Goal: Task Accomplishment & Management: Use online tool/utility

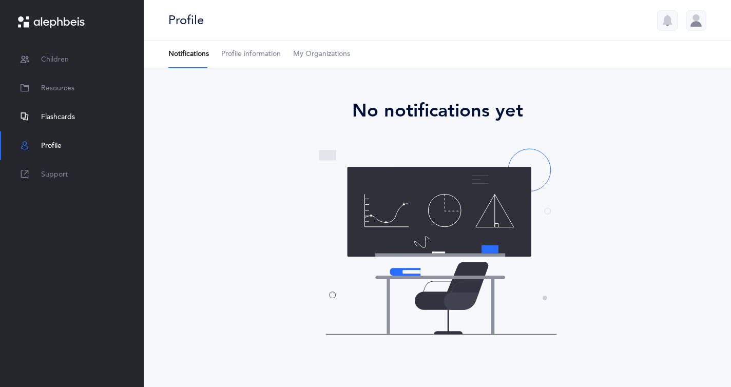
click at [69, 121] on span "Flashcards" at bounding box center [58, 117] width 34 height 11
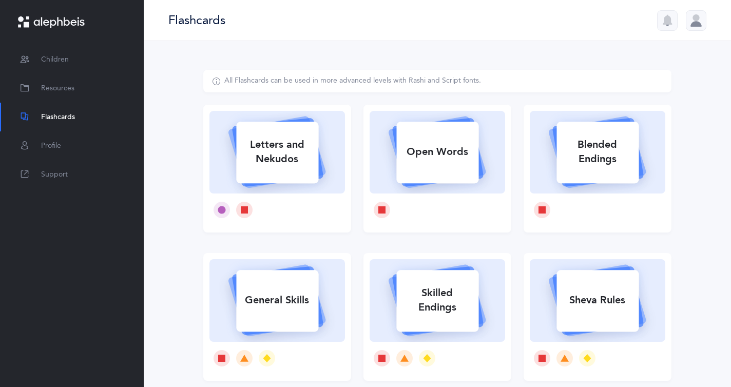
click at [249, 154] on div "Letters and Nekudos" at bounding box center [277, 151] width 82 height 41
select select
select select "single"
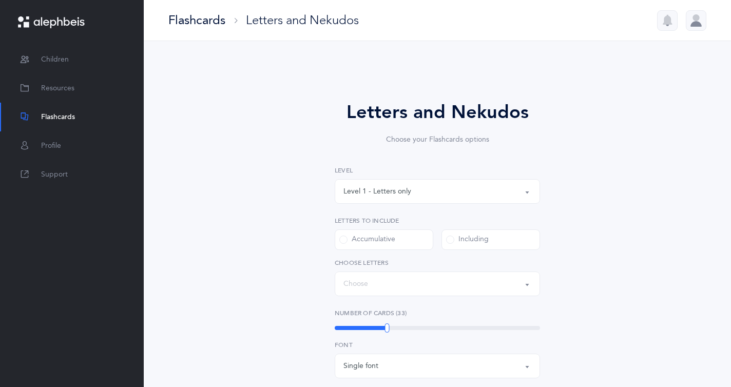
select select "27"
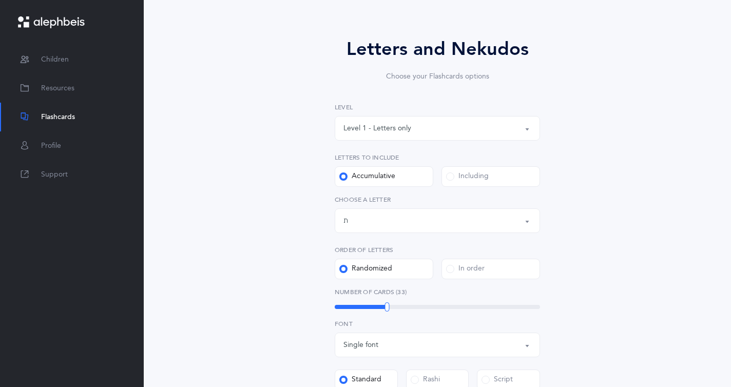
scroll to position [69, 0]
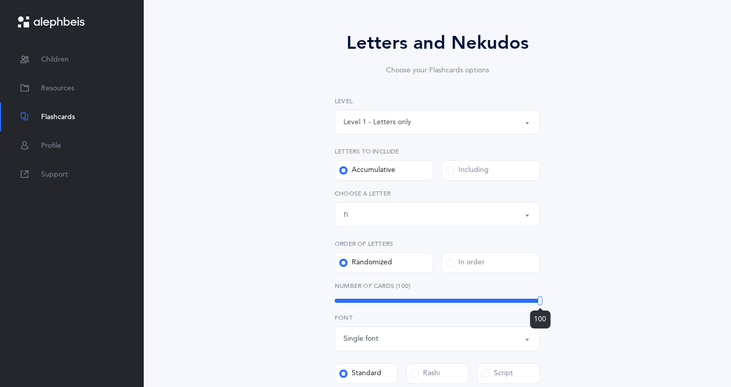
drag, startPoint x: 387, startPoint y: 300, endPoint x: 603, endPoint y: 308, distance: 215.7
click at [603, 308] on div "Letters and Nekudos Choose your Flashcards options Level 1 - Letters only Level…" at bounding box center [437, 307] width 468 height 612
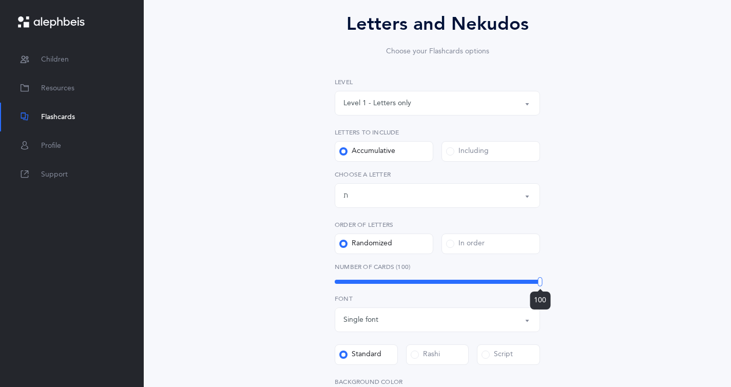
scroll to position [91, 0]
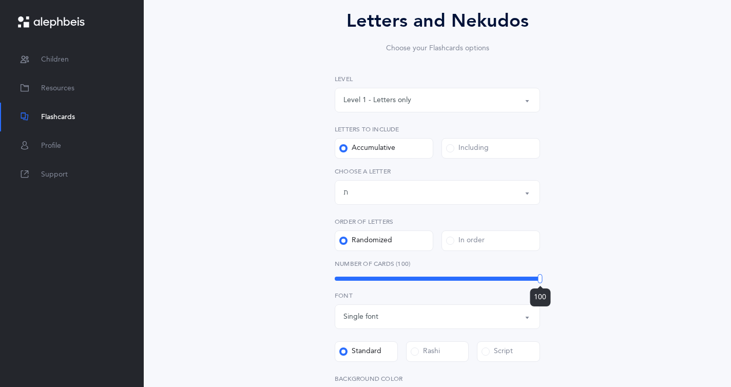
click at [471, 199] on div "Letters up until: ת" at bounding box center [437, 192] width 188 height 17
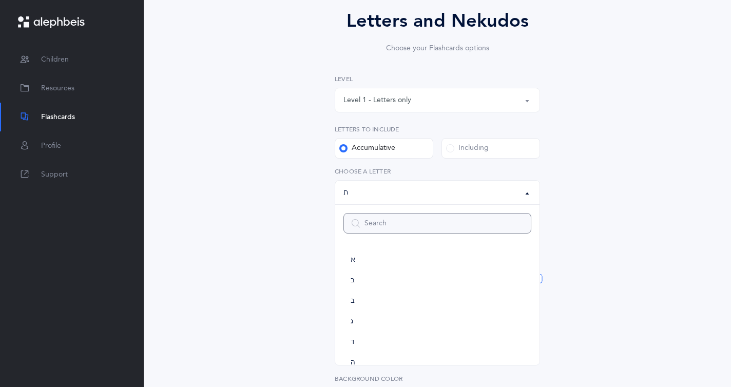
scroll to position [571, 0]
click at [450, 149] on span at bounding box center [450, 148] width 8 height 8
click at [0, 0] on input "Including" at bounding box center [0, 0] width 0 height 0
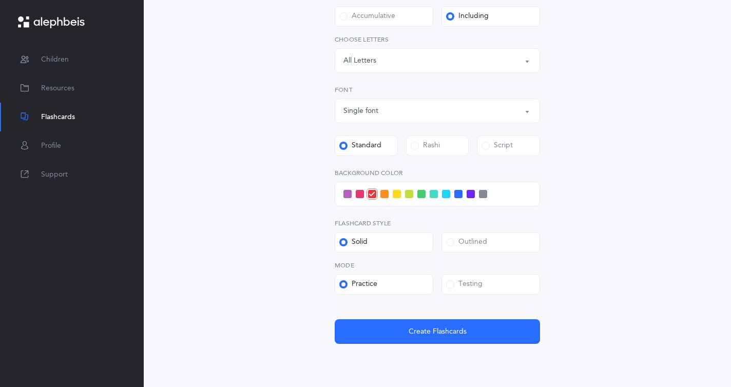
scroll to position [229, 0]
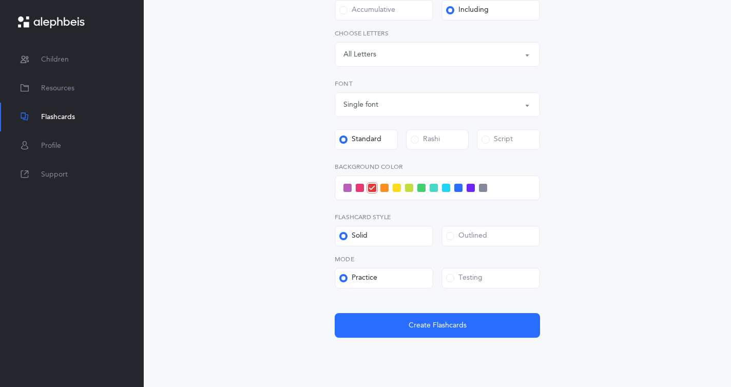
click at [454, 283] on div "Testing" at bounding box center [464, 278] width 36 height 10
click at [0, 0] on input "Testing" at bounding box center [0, 0] width 0 height 0
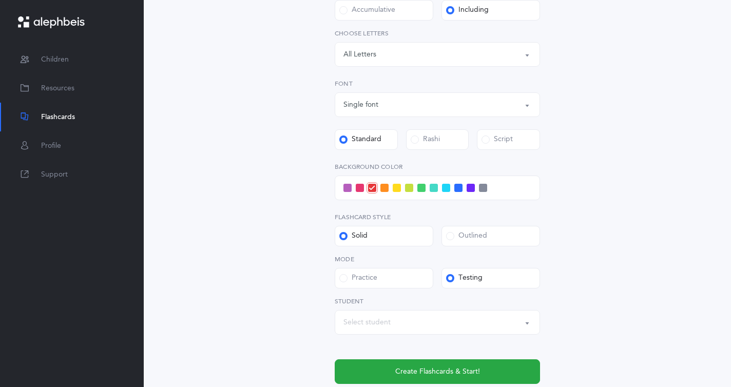
click at [448, 233] on span at bounding box center [450, 236] width 8 height 8
click at [0, 0] on input "Outlined" at bounding box center [0, 0] width 0 height 0
click at [451, 189] on div at bounding box center [437, 188] width 205 height 25
click at [449, 188] on span at bounding box center [446, 188] width 8 height 8
click at [0, 0] on input "checkbox" at bounding box center [0, 0] width 0 height 0
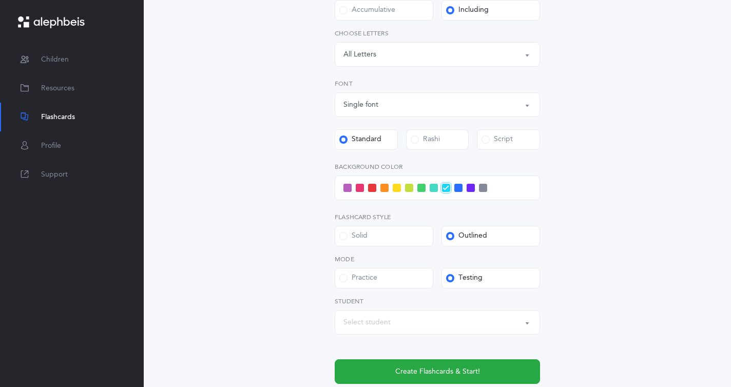
click at [438, 323] on div "Select student" at bounding box center [437, 322] width 188 height 17
click at [437, 292] on link "[PERSON_NAME]" at bounding box center [437, 291] width 188 height 21
select select "14274"
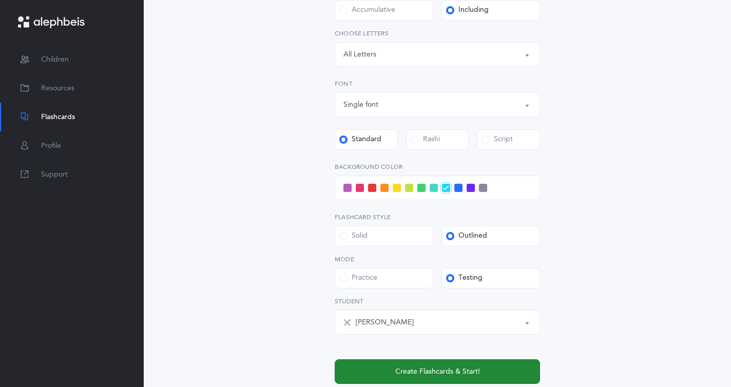
click at [433, 373] on span "Create Flashcards & Start!" at bounding box center [437, 372] width 85 height 11
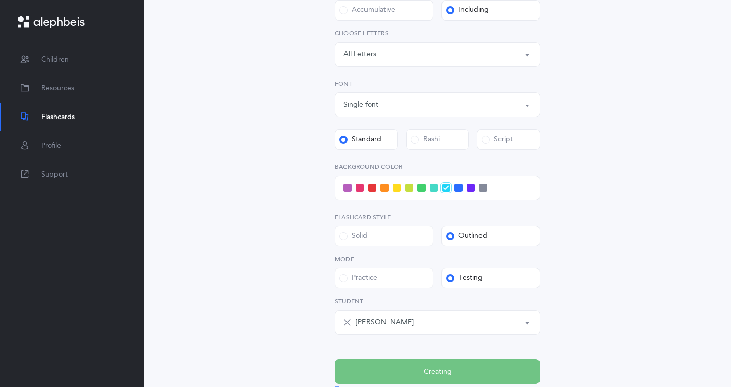
scroll to position [0, 0]
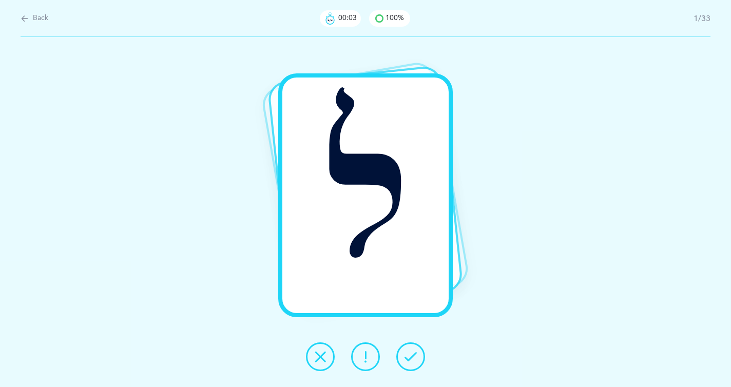
click at [412, 365] on button at bounding box center [410, 356] width 29 height 29
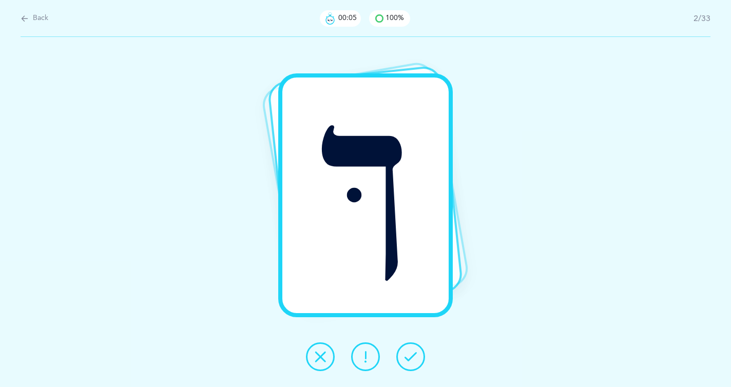
click at [412, 365] on button at bounding box center [410, 356] width 29 height 29
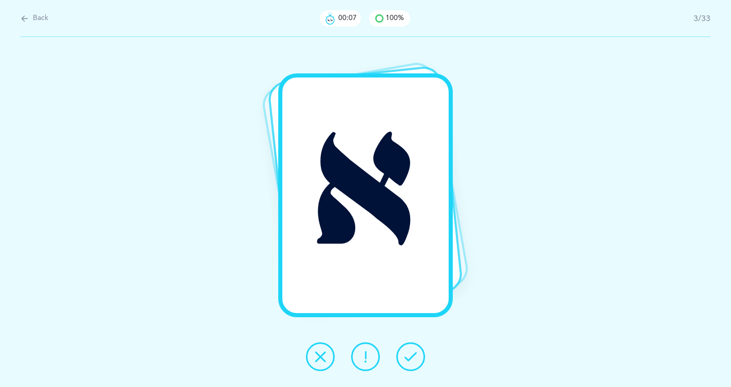
click at [412, 365] on button at bounding box center [410, 356] width 29 height 29
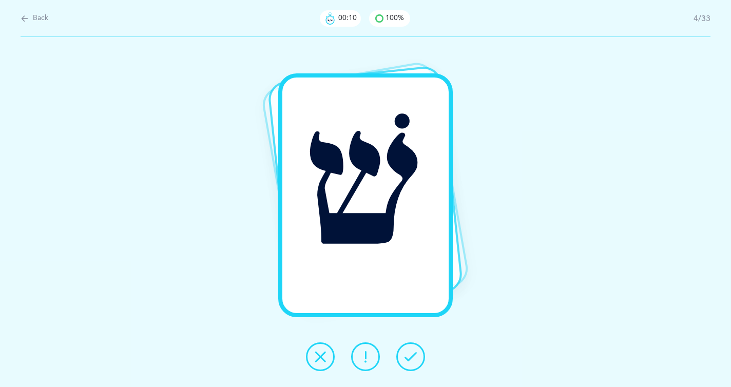
click at [412, 365] on button at bounding box center [410, 356] width 29 height 29
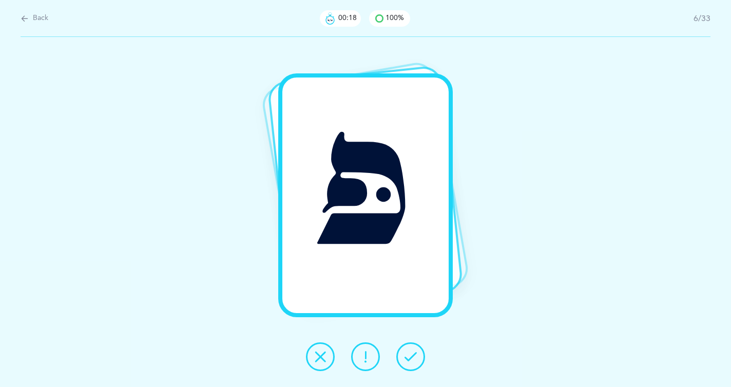
click at [412, 365] on button at bounding box center [410, 356] width 29 height 29
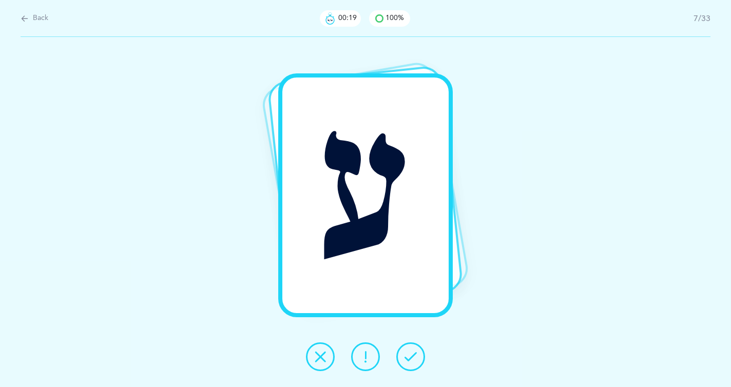
click at [412, 365] on button at bounding box center [410, 356] width 29 height 29
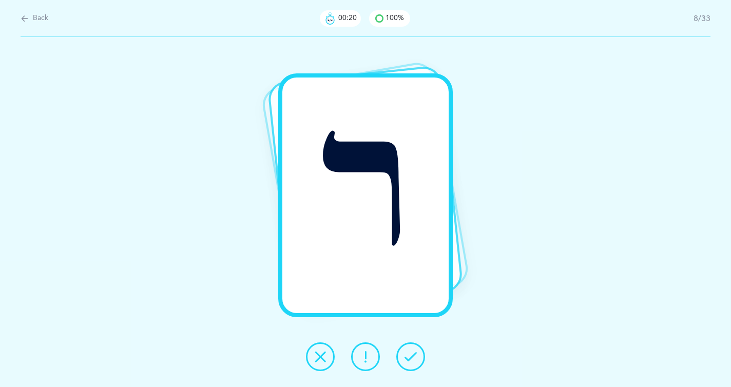
click at [412, 365] on button at bounding box center [410, 356] width 29 height 29
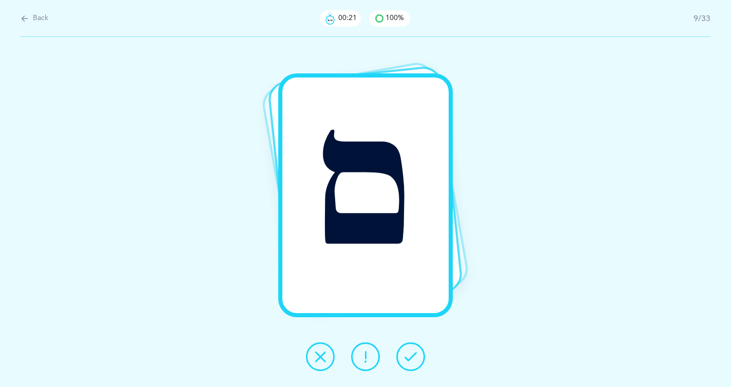
click at [412, 365] on button at bounding box center [410, 356] width 29 height 29
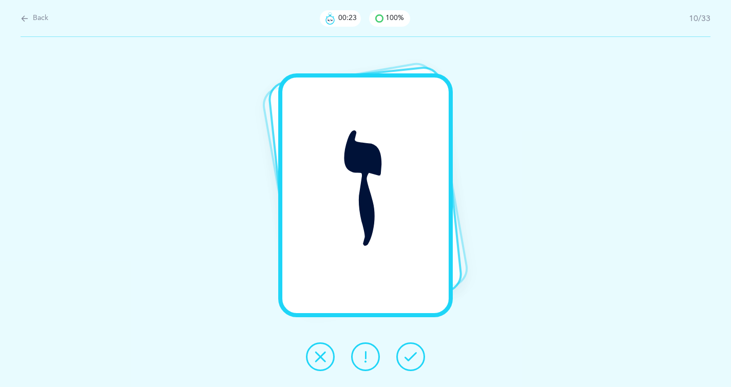
click at [412, 365] on button at bounding box center [410, 356] width 29 height 29
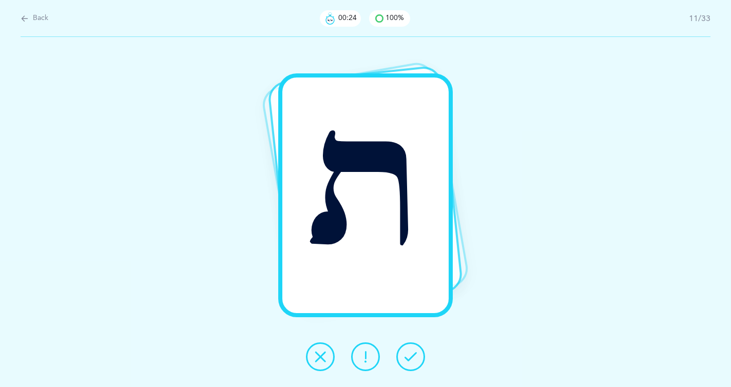
click at [412, 365] on button at bounding box center [410, 356] width 29 height 29
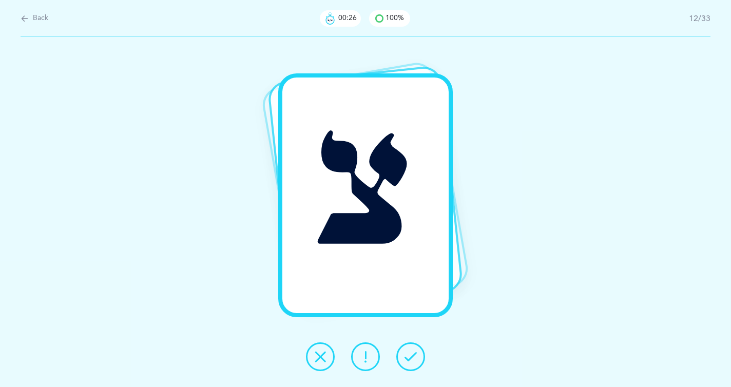
click at [412, 356] on icon at bounding box center [411, 357] width 12 height 12
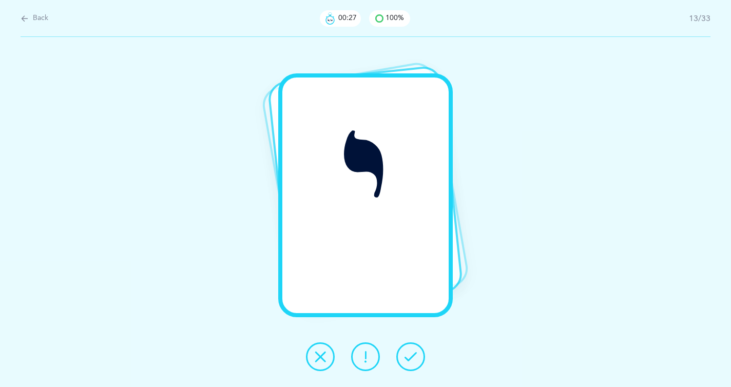
click at [412, 356] on icon at bounding box center [411, 357] width 12 height 12
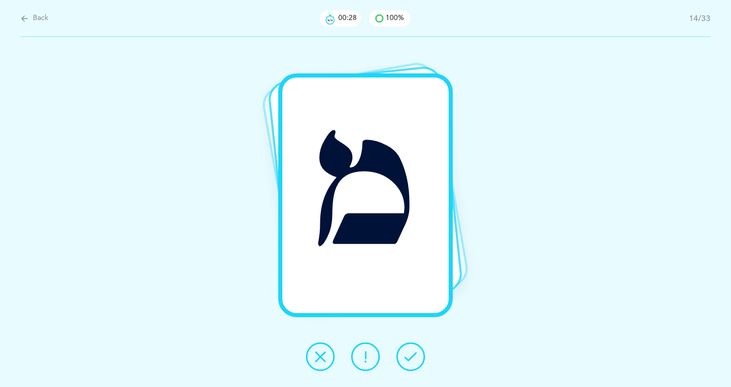
click at [412, 356] on icon at bounding box center [411, 357] width 12 height 12
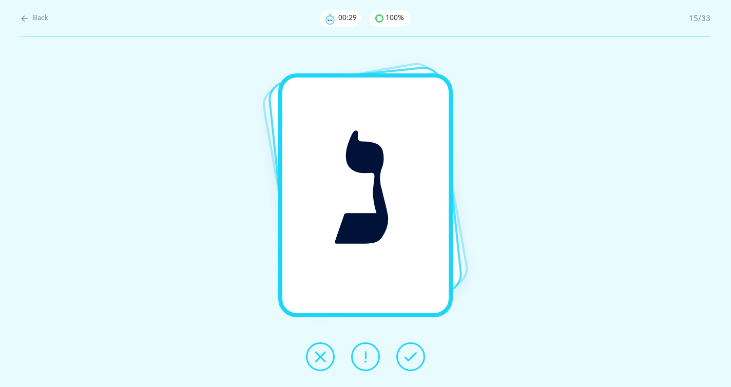
click at [411, 357] on icon at bounding box center [411, 357] width 12 height 12
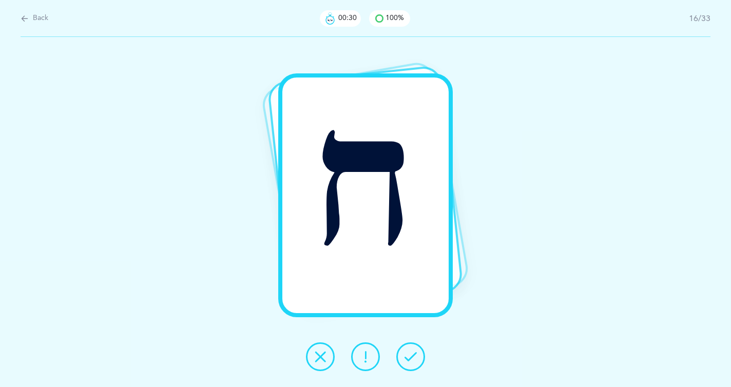
click at [411, 357] on icon at bounding box center [411, 357] width 12 height 12
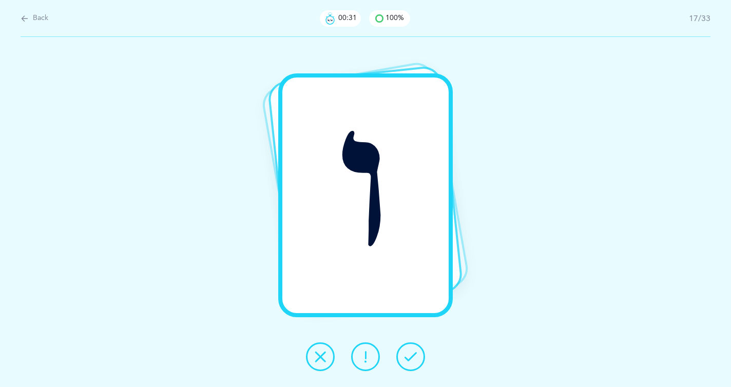
click at [411, 357] on icon at bounding box center [411, 357] width 12 height 12
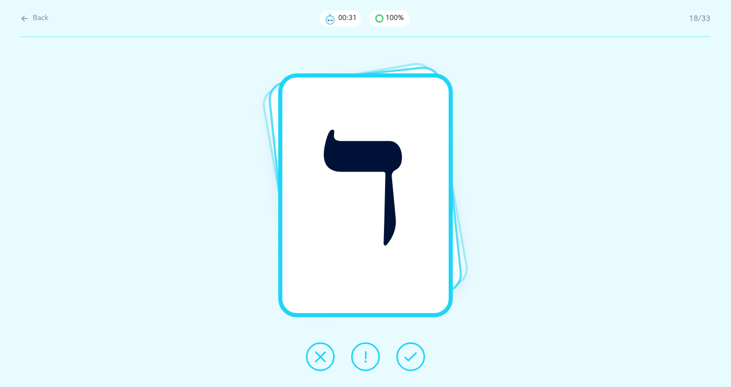
click at [411, 358] on icon at bounding box center [411, 357] width 12 height 12
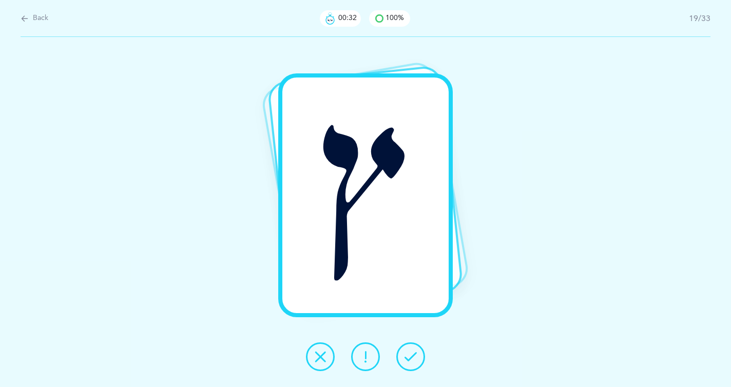
click at [411, 358] on icon at bounding box center [411, 357] width 12 height 12
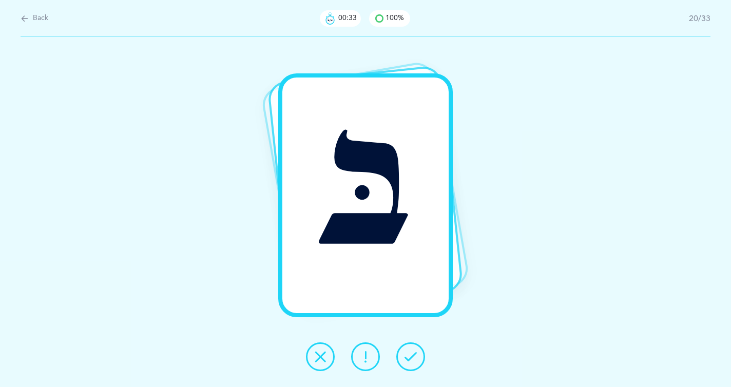
click at [411, 358] on icon at bounding box center [411, 357] width 12 height 12
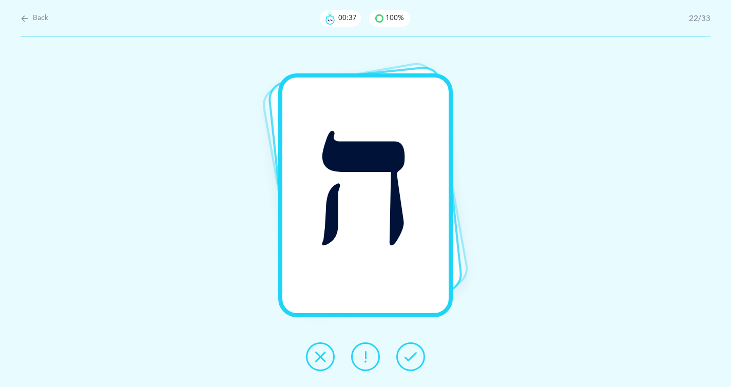
click at [416, 362] on icon at bounding box center [411, 357] width 12 height 12
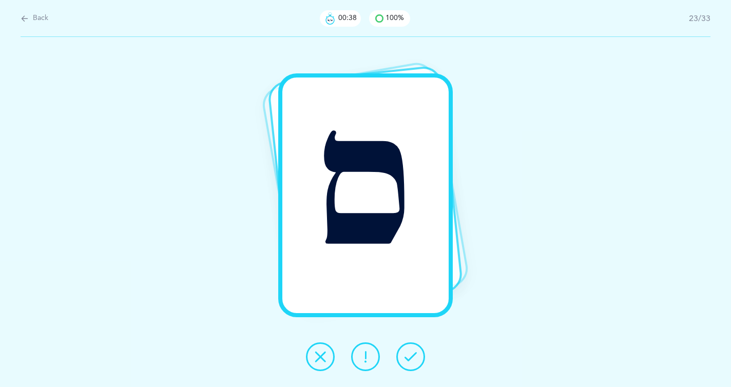
click at [412, 356] on icon at bounding box center [411, 357] width 12 height 12
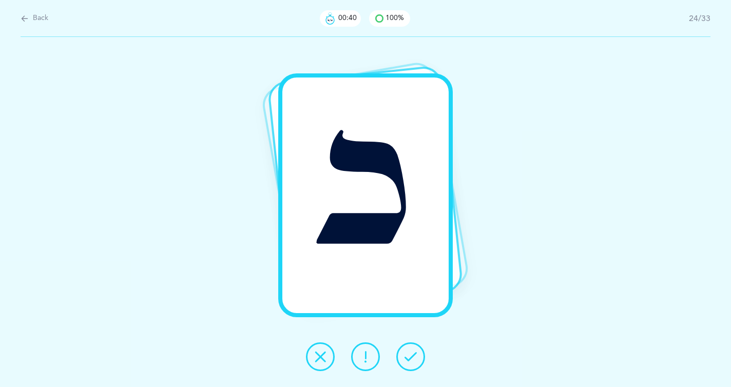
click at [396, 352] on div at bounding box center [366, 356] width 136 height 29
click at [409, 356] on icon at bounding box center [411, 357] width 12 height 12
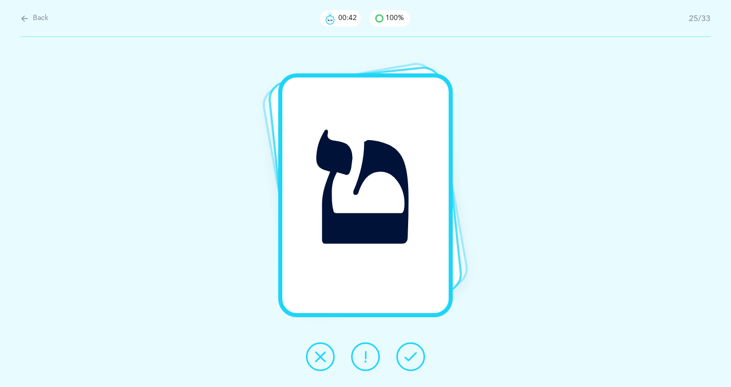
click at [409, 356] on icon at bounding box center [411, 357] width 12 height 12
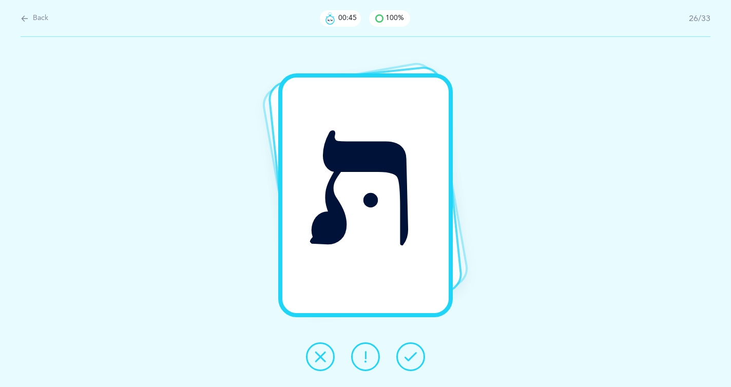
click at [409, 356] on icon at bounding box center [411, 357] width 12 height 12
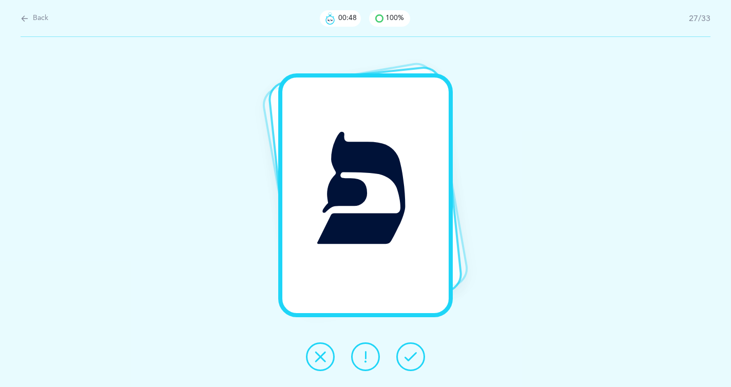
click at [409, 356] on icon at bounding box center [411, 357] width 12 height 12
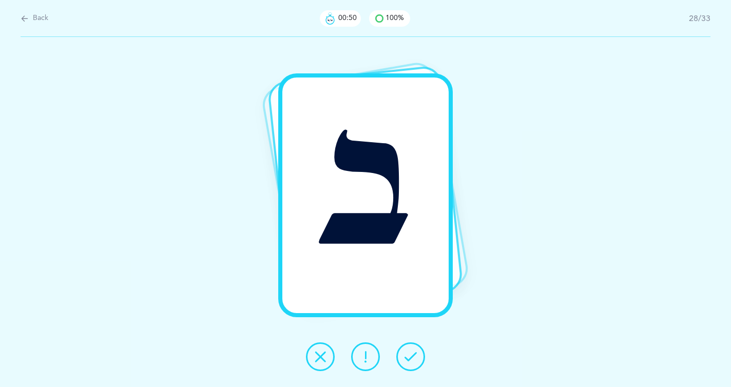
click at [409, 356] on icon at bounding box center [411, 357] width 12 height 12
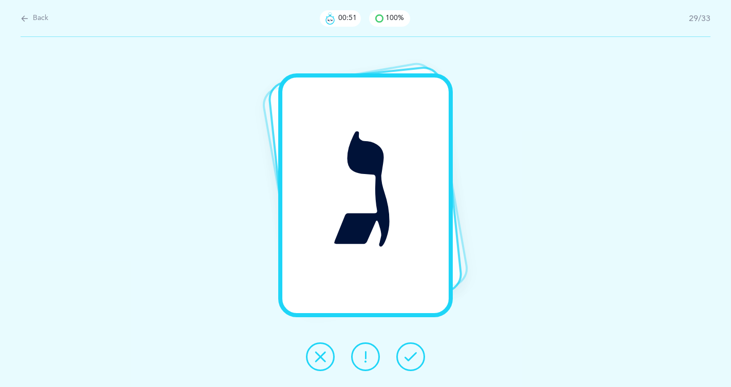
click at [409, 356] on icon at bounding box center [411, 357] width 12 height 12
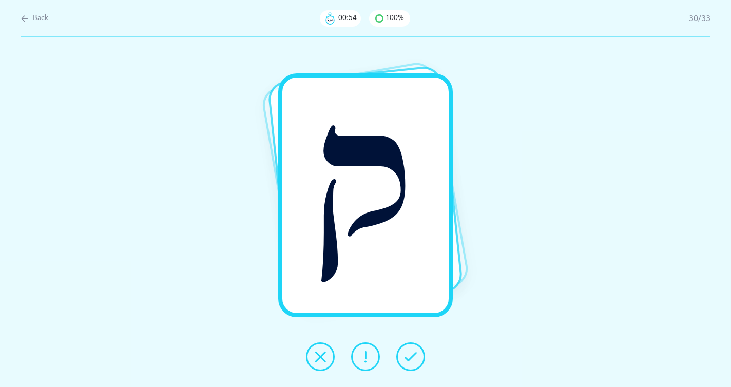
click at [410, 357] on icon at bounding box center [411, 357] width 12 height 12
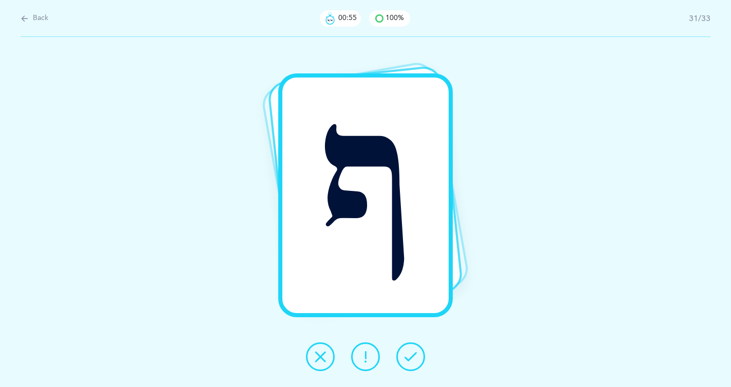
click at [410, 357] on icon at bounding box center [411, 357] width 12 height 12
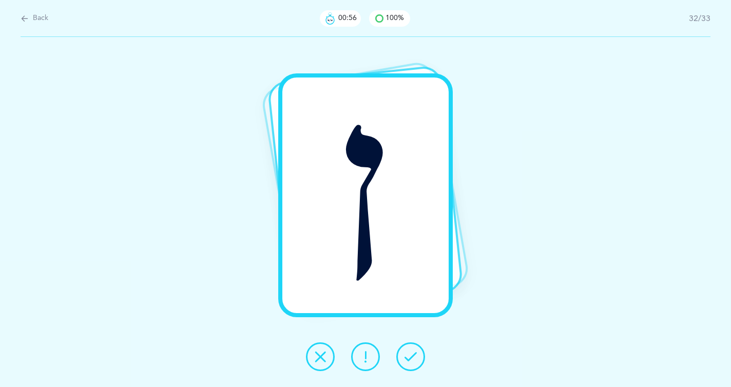
click at [410, 357] on icon at bounding box center [411, 357] width 12 height 12
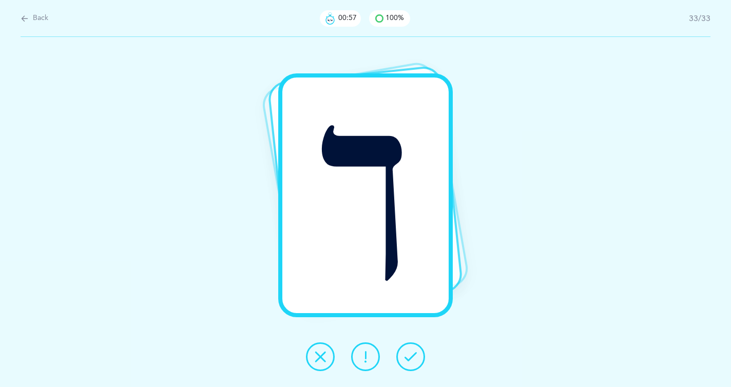
click at [410, 358] on icon at bounding box center [411, 357] width 12 height 12
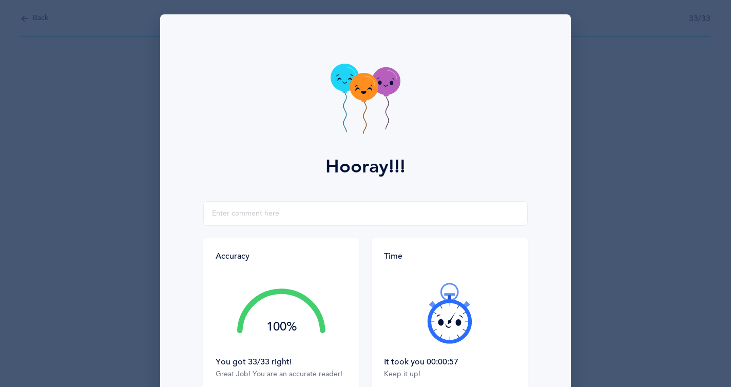
click at [83, 45] on div "Hooray!!! Accuracy 100% You got 33/33 right! Great Job! You are an accurate rea…" at bounding box center [365, 193] width 731 height 387
click at [25, 16] on div "Hooray!!! Accuracy 100% You got 33/33 right! Great Job! You are an accurate rea…" at bounding box center [365, 193] width 731 height 387
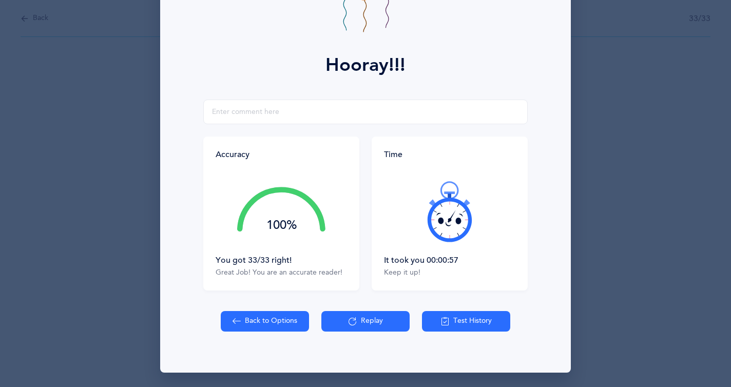
click at [287, 324] on button "Back to Options" at bounding box center [265, 321] width 88 height 21
select select "single"
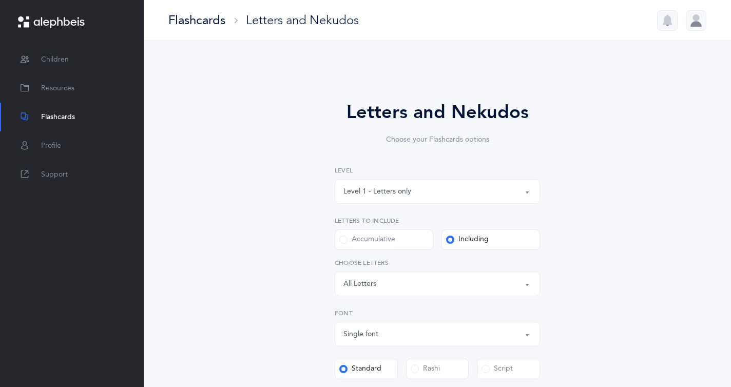
click at [388, 193] on div "Level 1 - Letters only" at bounding box center [377, 191] width 68 height 11
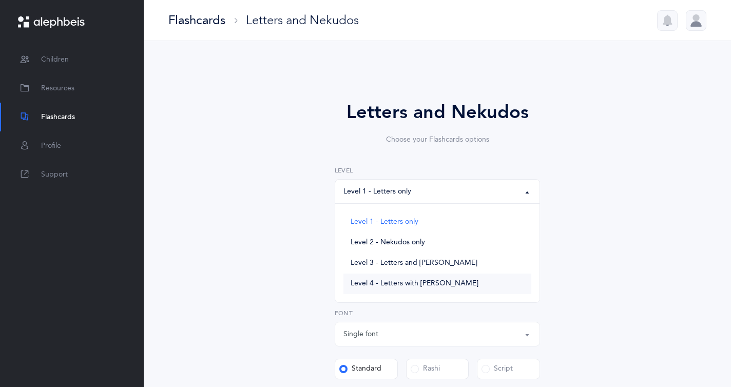
click at [377, 278] on link "Level 4 - Letters with [PERSON_NAME]" at bounding box center [437, 284] width 188 height 21
select select "4"
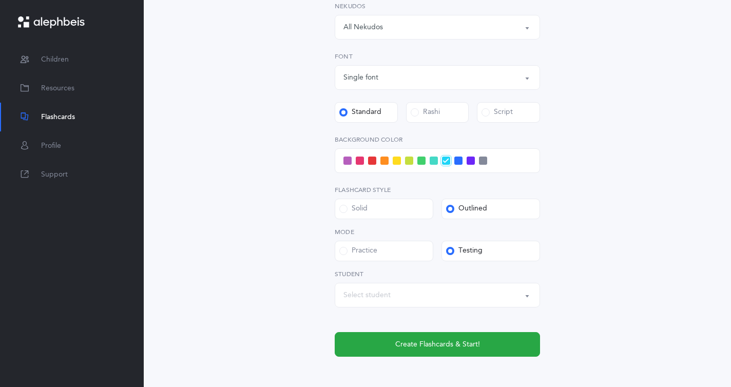
scroll to position [312, 0]
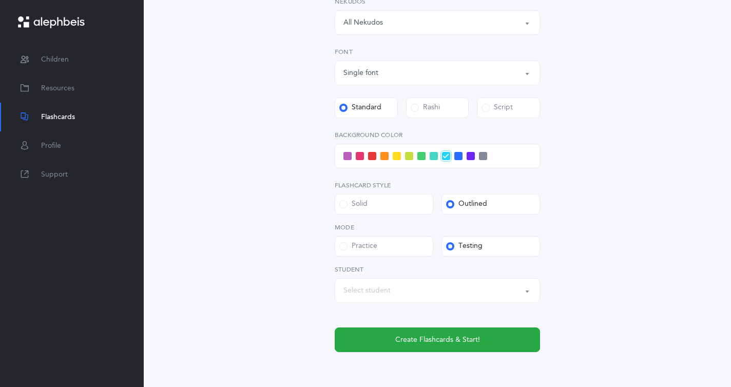
click at [386, 291] on div "Select student" at bounding box center [366, 290] width 47 height 11
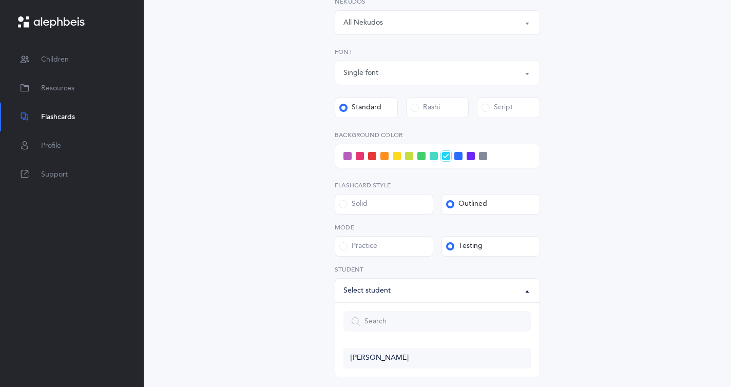
click at [386, 351] on link "[PERSON_NAME]" at bounding box center [437, 358] width 188 height 21
select select "14274"
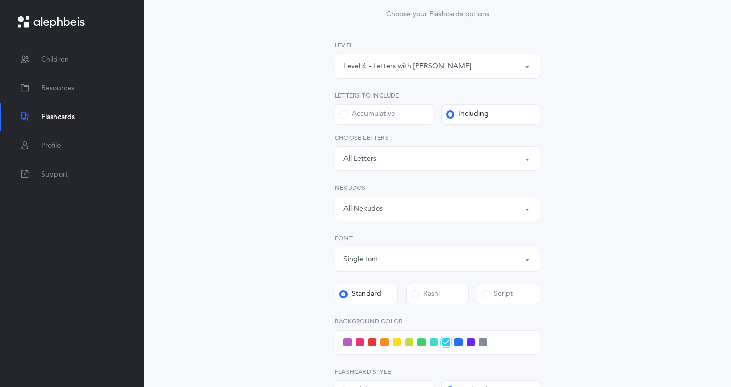
scroll to position [135, 0]
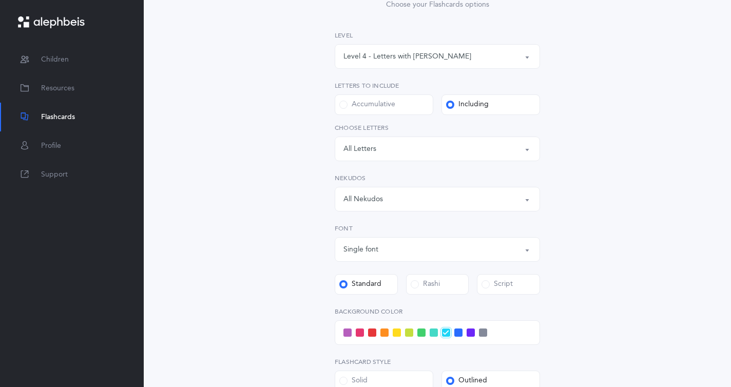
click at [413, 55] on div "Level 4 - Letters with [PERSON_NAME]" at bounding box center [407, 56] width 128 height 11
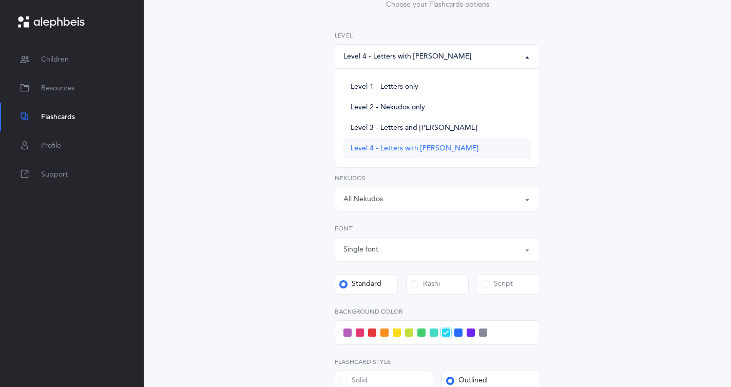
click at [410, 152] on span "Level 4 - Letters with [PERSON_NAME]" at bounding box center [415, 148] width 128 height 9
select select "4"
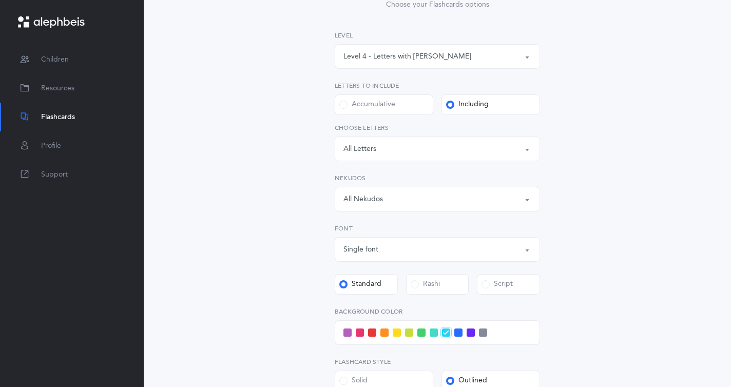
click at [379, 110] on label "Accumulative" at bounding box center [384, 104] width 99 height 21
click at [0, 0] on input "Accumulative" at bounding box center [0, 0] width 0 height 0
select select "27"
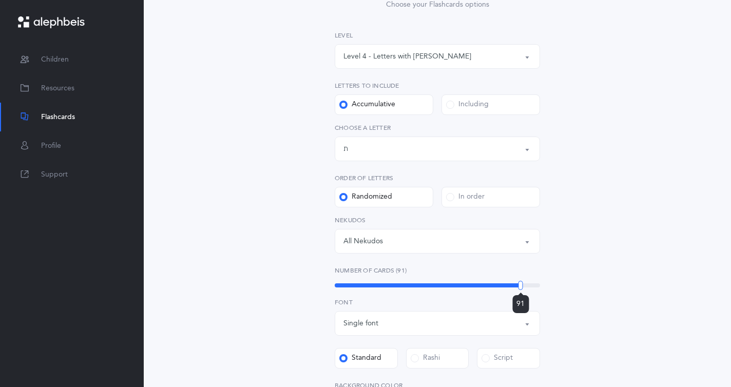
drag, startPoint x: 377, startPoint y: 281, endPoint x: 530, endPoint y: 273, distance: 153.2
click at [530, 273] on div "Number of Cards (91) 91" at bounding box center [437, 278] width 205 height 24
drag, startPoint x: 535, startPoint y: 282, endPoint x: 425, endPoint y: 286, distance: 109.9
click at [425, 286] on div "50" at bounding box center [437, 285] width 205 height 8
click at [362, 147] on div "Letters up until: ת" at bounding box center [437, 148] width 188 height 17
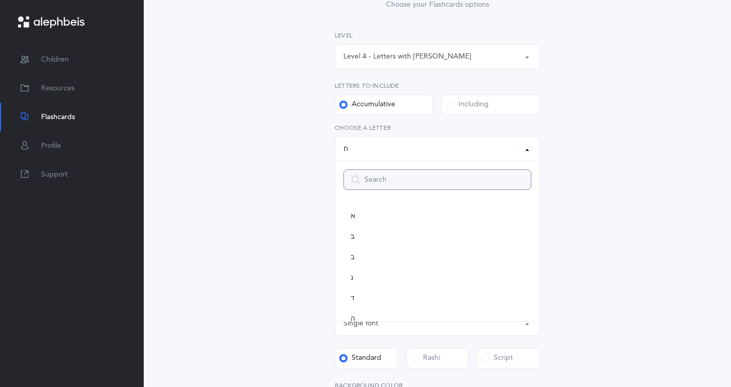
scroll to position [509, 0]
click at [400, 145] on div "Letters up until: ת" at bounding box center [437, 148] width 188 height 17
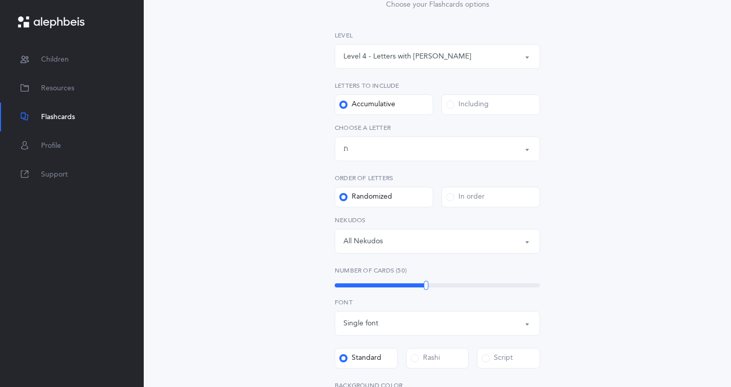
click at [445, 104] on label "Including" at bounding box center [490, 104] width 99 height 21
click at [0, 0] on input "Including" at bounding box center [0, 0] width 0 height 0
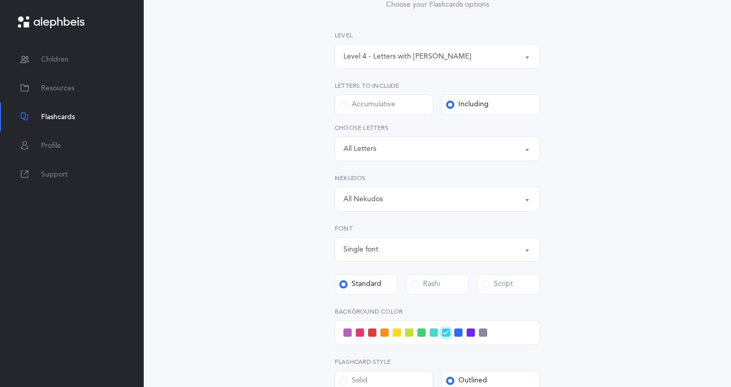
click at [349, 107] on div "Accumulative" at bounding box center [367, 105] width 56 height 10
click at [0, 0] on input "Accumulative" at bounding box center [0, 0] width 0 height 0
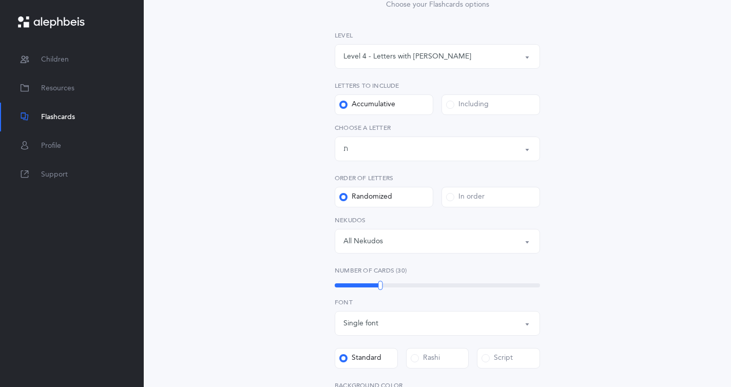
click at [385, 149] on div "Letters up until: ת" at bounding box center [437, 148] width 188 height 17
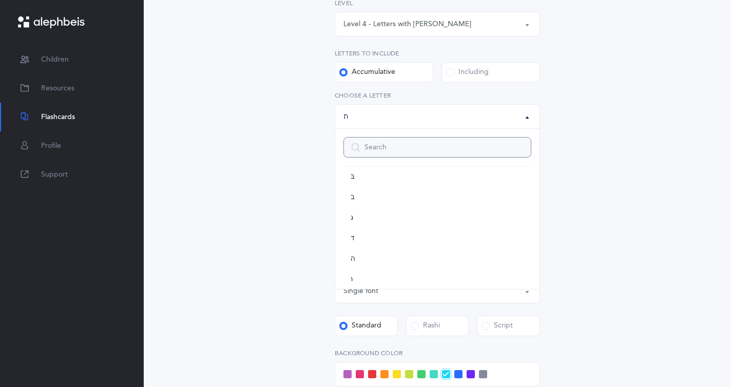
scroll to position [0, 0]
click at [364, 187] on link "א" at bounding box center [437, 184] width 188 height 21
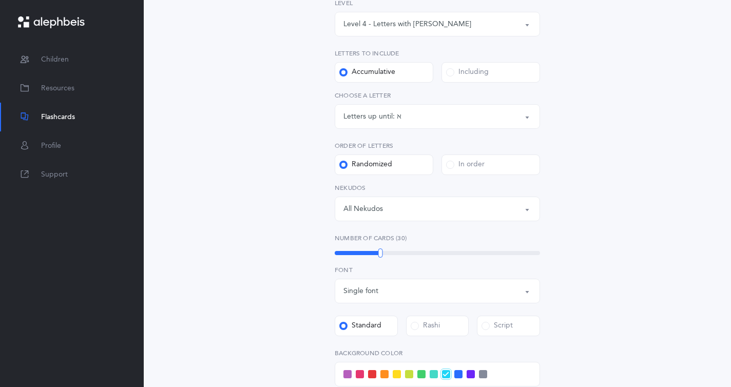
click at [382, 119] on div "Letters up until:" at bounding box center [369, 116] width 53 height 11
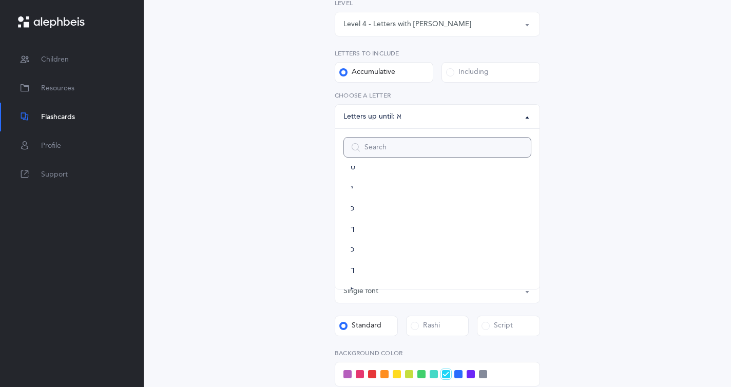
scroll to position [509, 0]
click at [359, 272] on link "ת" at bounding box center [437, 270] width 188 height 21
select select "27"
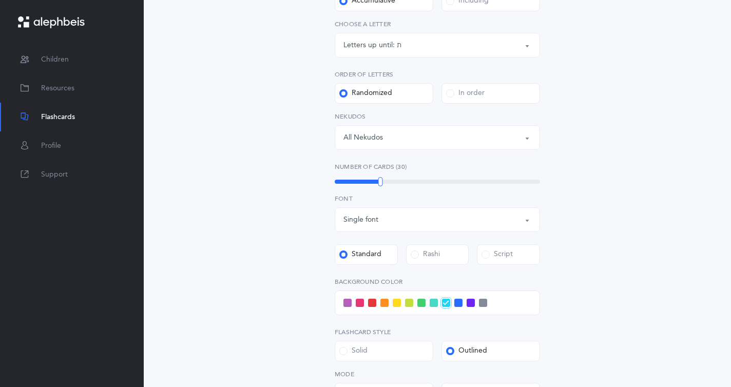
scroll to position [246, 0]
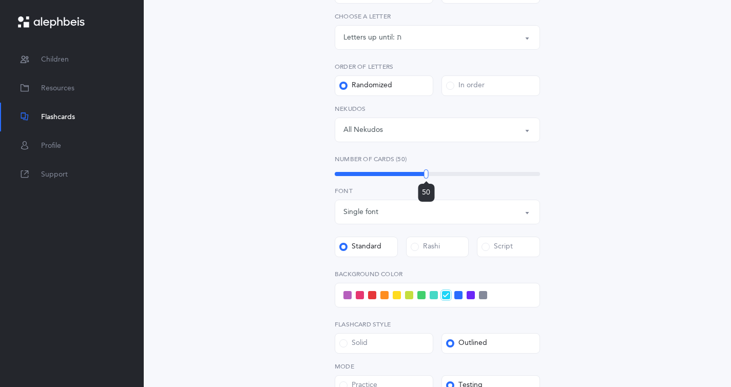
drag, startPoint x: 381, startPoint y: 178, endPoint x: 426, endPoint y: 177, distance: 45.2
click at [426, 177] on div at bounding box center [426, 173] width 5 height 9
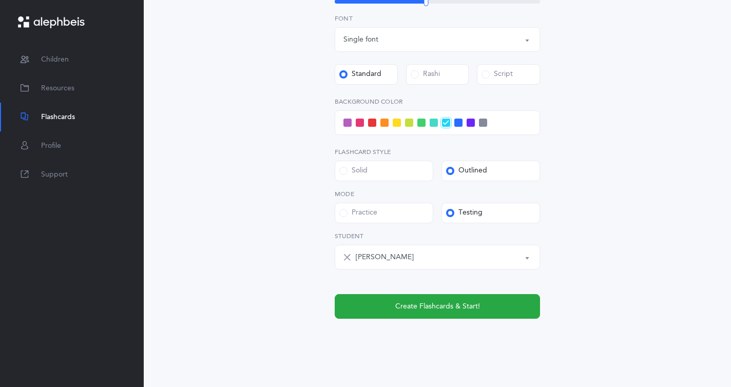
scroll to position [433, 0]
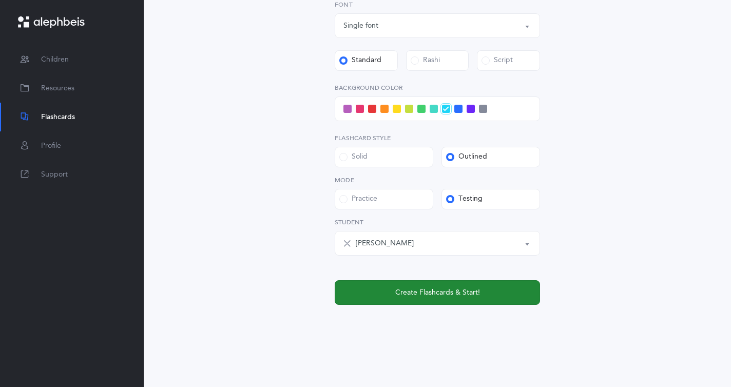
click at [452, 295] on span "Create Flashcards & Start!" at bounding box center [437, 292] width 85 height 11
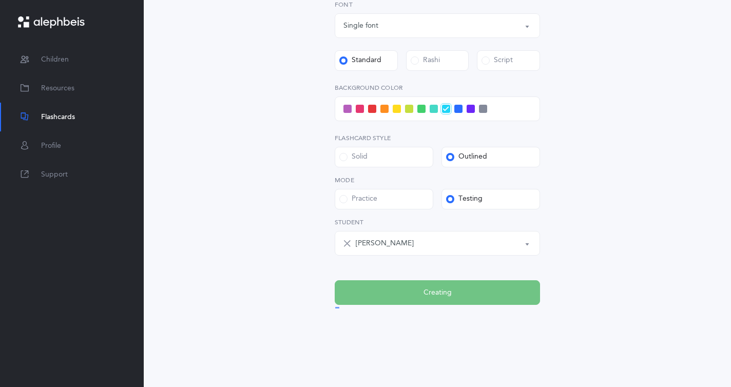
click at [375, 155] on label "Solid" at bounding box center [384, 157] width 99 height 21
click at [0, 0] on input "Solid" at bounding box center [0, 0] width 0 height 0
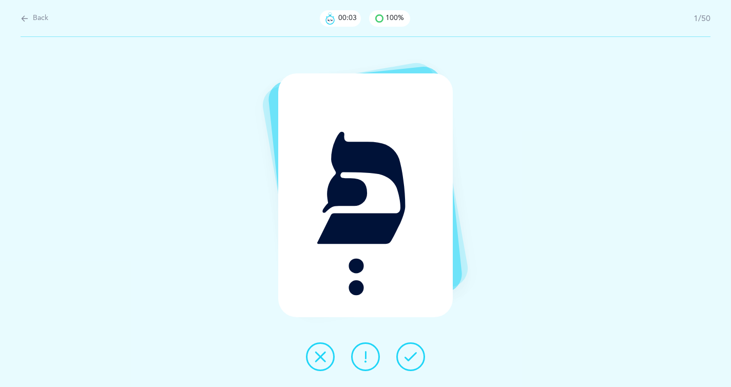
click at [407, 356] on icon at bounding box center [411, 357] width 12 height 12
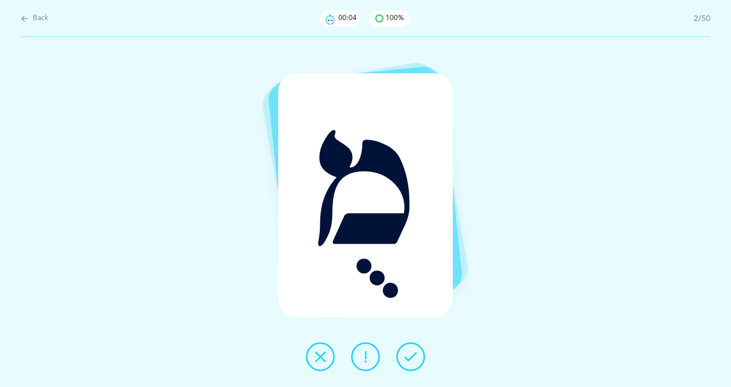
click at [407, 356] on icon at bounding box center [411, 357] width 12 height 12
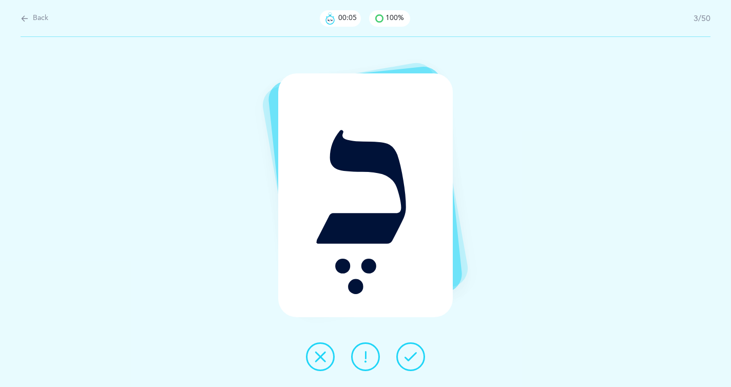
click at [409, 356] on icon at bounding box center [411, 357] width 12 height 12
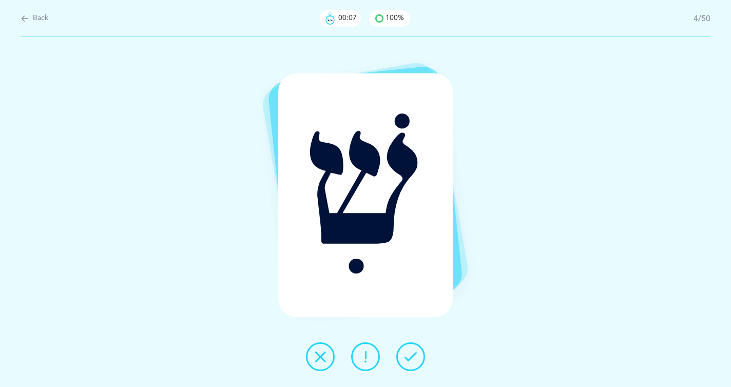
click at [409, 356] on icon at bounding box center [411, 357] width 12 height 12
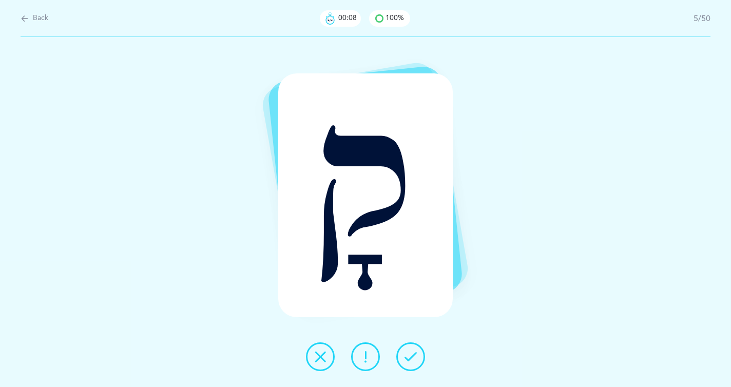
click at [410, 357] on icon at bounding box center [411, 357] width 12 height 12
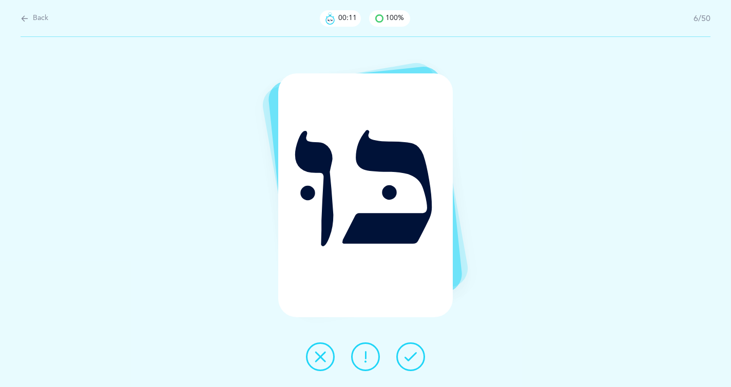
click at [411, 357] on icon at bounding box center [411, 357] width 12 height 12
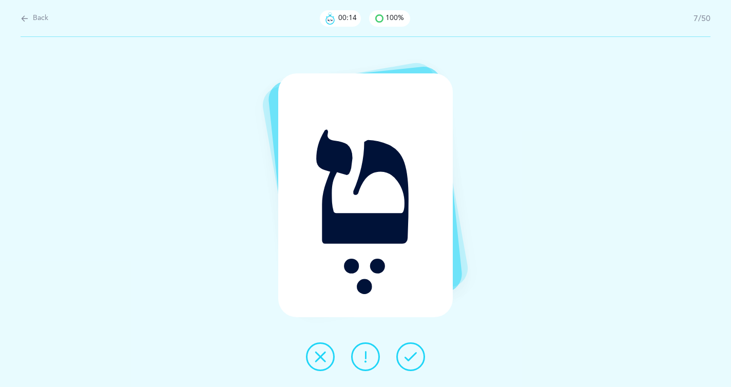
click at [413, 355] on icon at bounding box center [411, 357] width 12 height 12
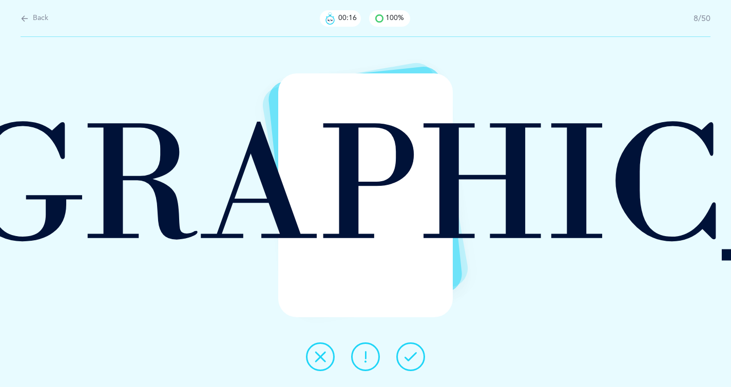
click at [413, 355] on icon at bounding box center [411, 357] width 12 height 12
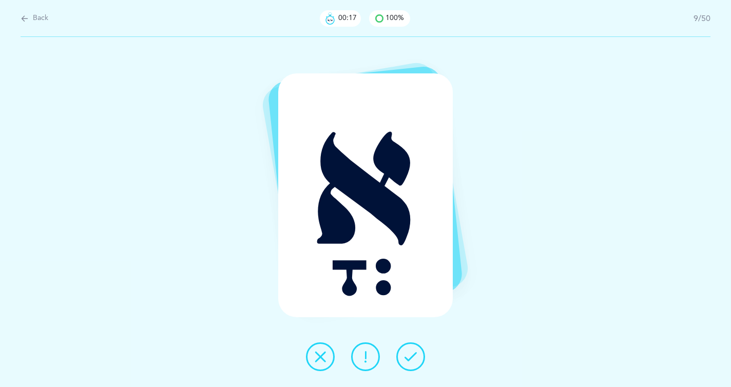
click at [413, 355] on icon at bounding box center [411, 357] width 12 height 12
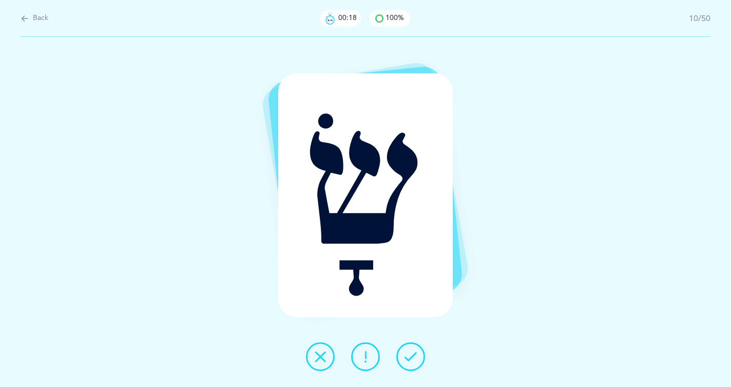
click at [413, 355] on icon at bounding box center [411, 357] width 12 height 12
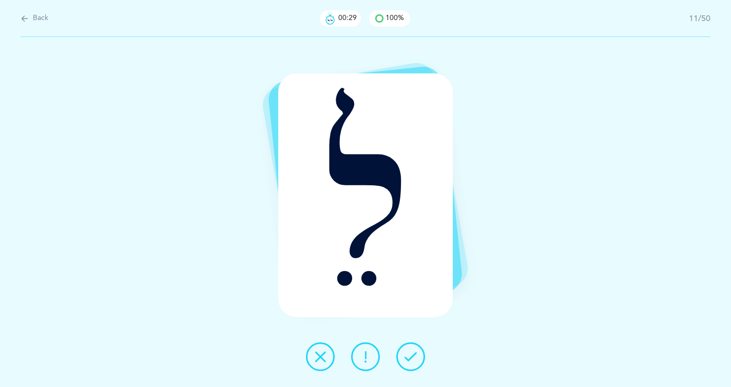
click at [412, 359] on icon at bounding box center [411, 357] width 12 height 12
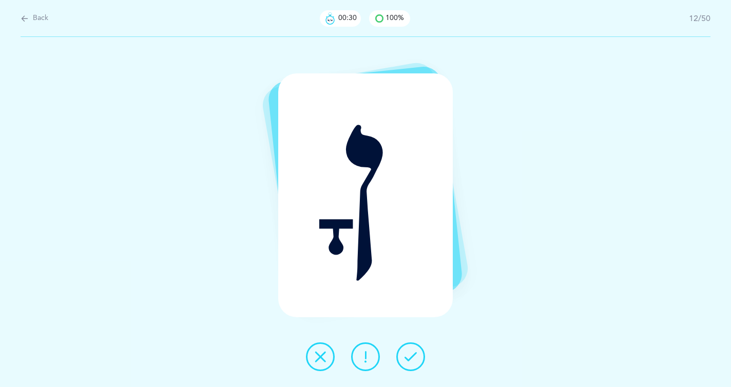
click at [408, 360] on icon at bounding box center [411, 357] width 12 height 12
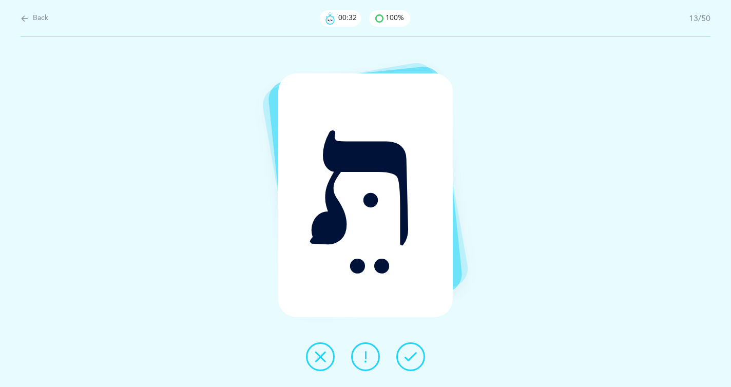
click at [408, 360] on icon at bounding box center [411, 357] width 12 height 12
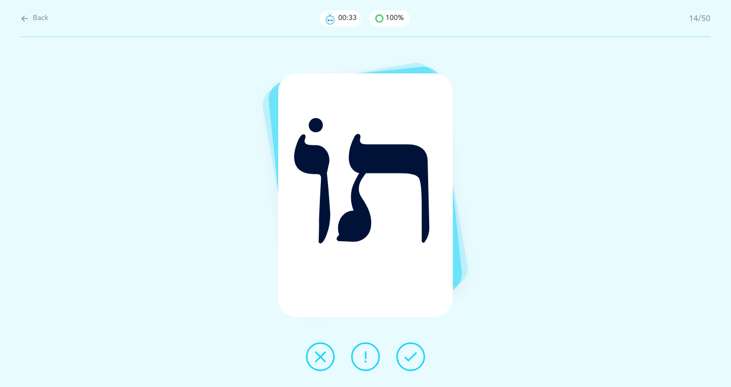
click at [408, 360] on icon at bounding box center [411, 357] width 12 height 12
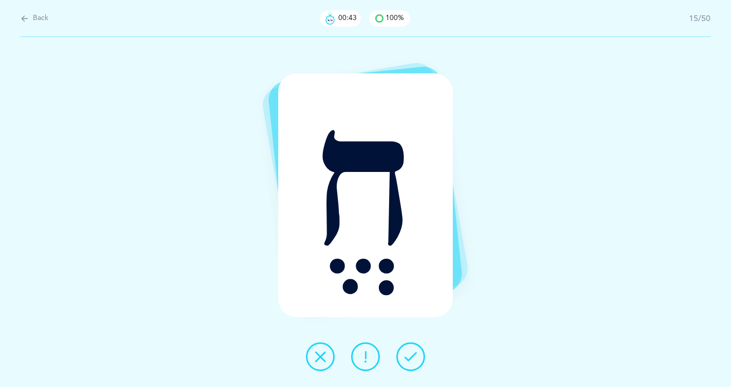
click at [404, 348] on button at bounding box center [410, 356] width 29 height 29
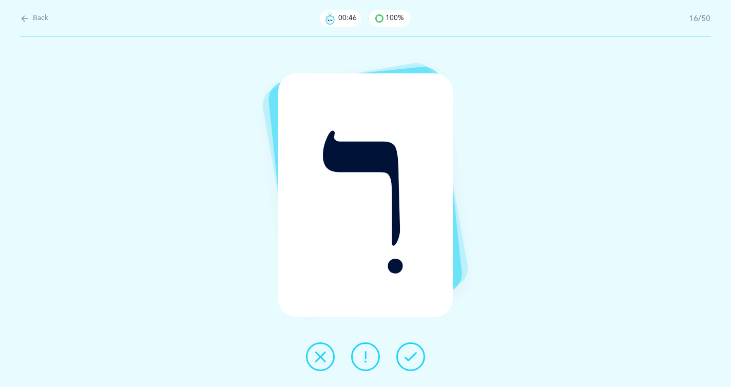
click at [410, 359] on icon at bounding box center [411, 357] width 12 height 12
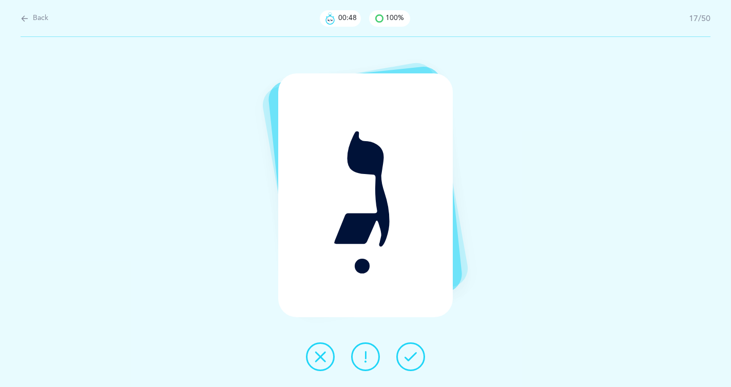
click at [410, 359] on icon at bounding box center [411, 357] width 12 height 12
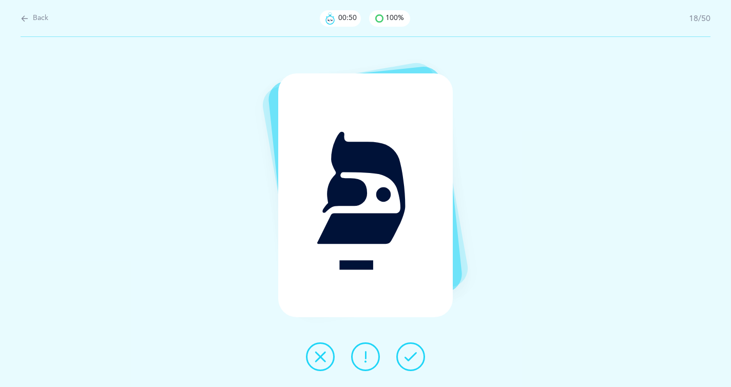
click at [410, 359] on icon at bounding box center [411, 357] width 12 height 12
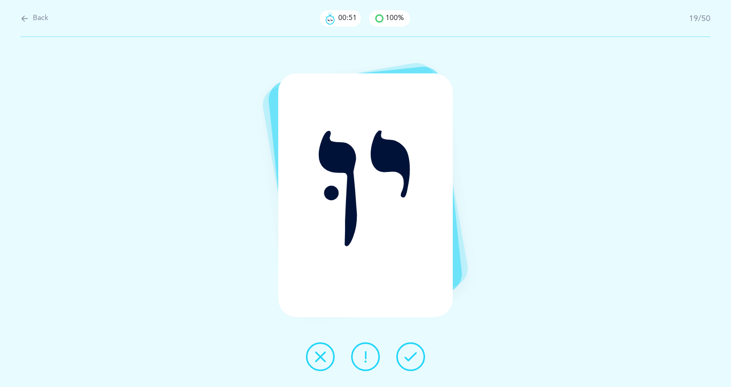
click at [410, 359] on icon at bounding box center [411, 357] width 12 height 12
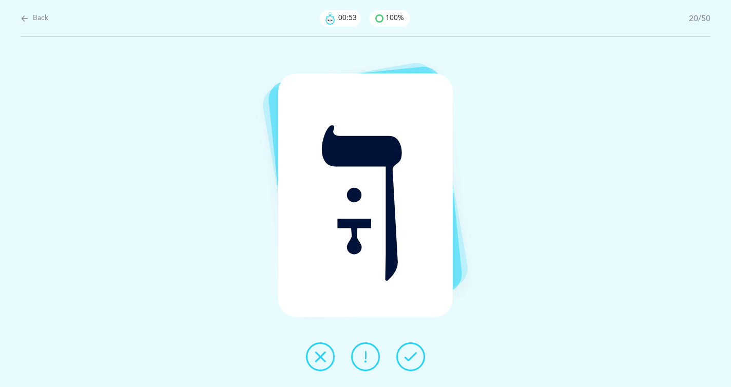
click at [410, 359] on icon at bounding box center [411, 357] width 12 height 12
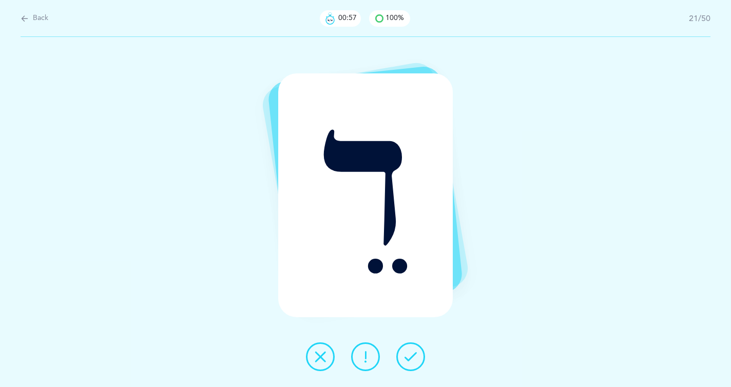
click at [410, 359] on icon at bounding box center [411, 357] width 12 height 12
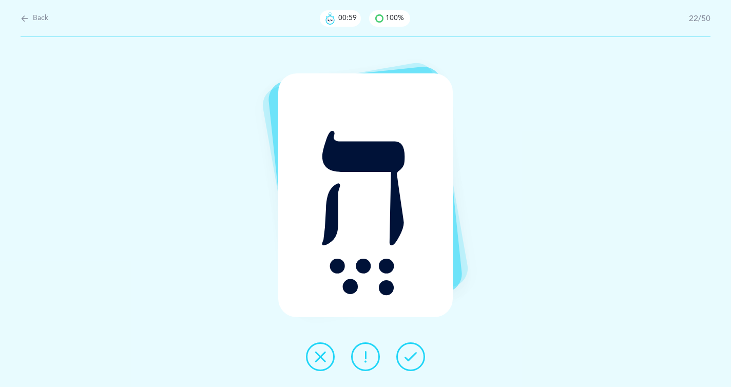
click at [410, 359] on icon at bounding box center [411, 357] width 12 height 12
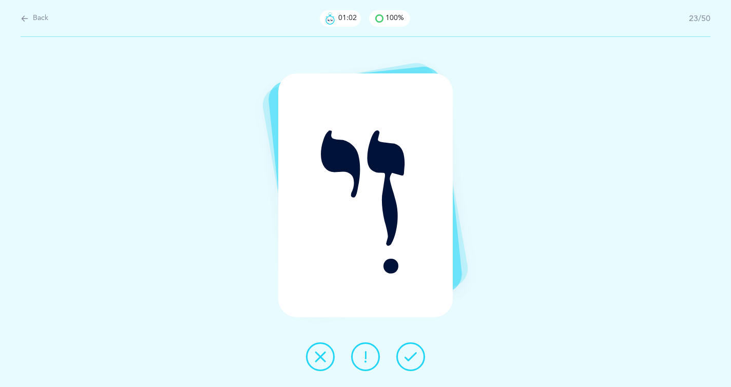
click at [410, 359] on icon at bounding box center [411, 357] width 12 height 12
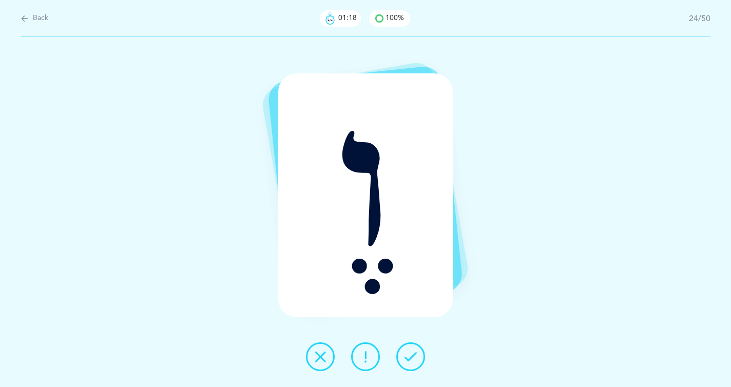
click at [408, 359] on icon at bounding box center [411, 357] width 12 height 12
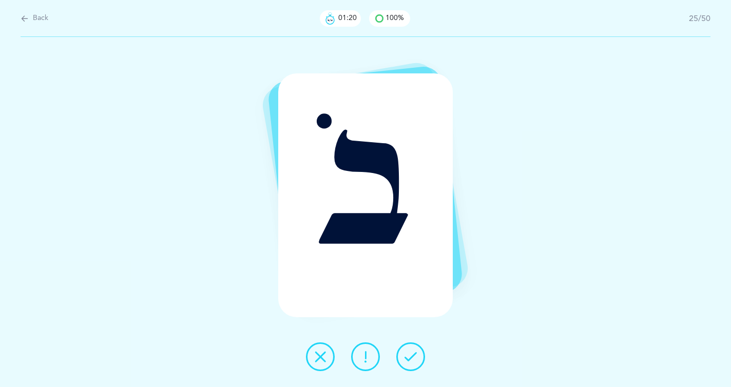
click at [408, 359] on icon at bounding box center [411, 357] width 12 height 12
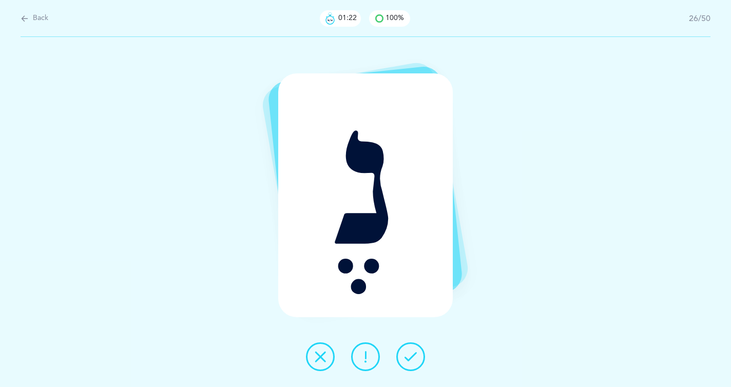
click at [408, 359] on icon at bounding box center [411, 357] width 12 height 12
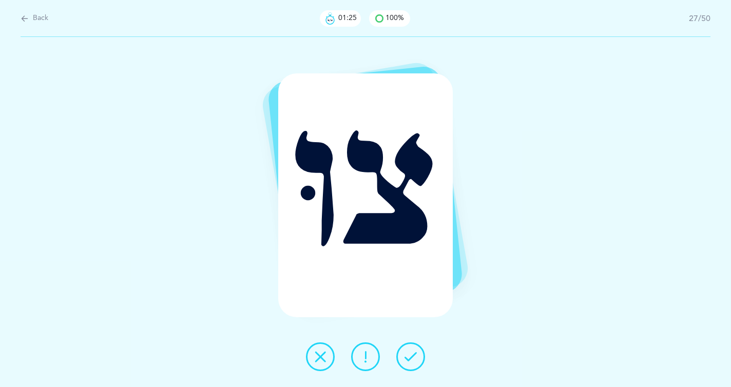
click at [408, 359] on icon at bounding box center [411, 357] width 12 height 12
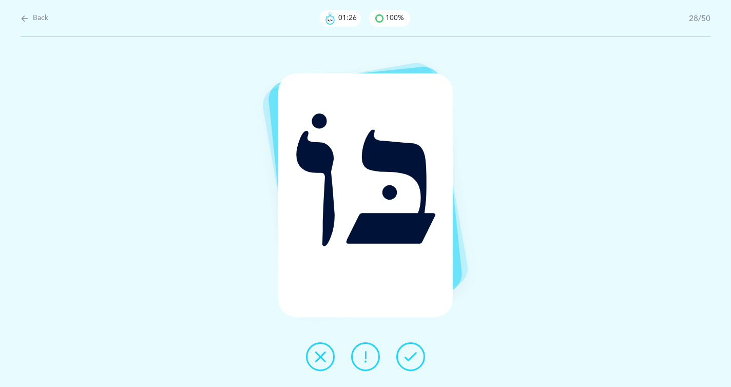
click at [408, 359] on icon at bounding box center [411, 357] width 12 height 12
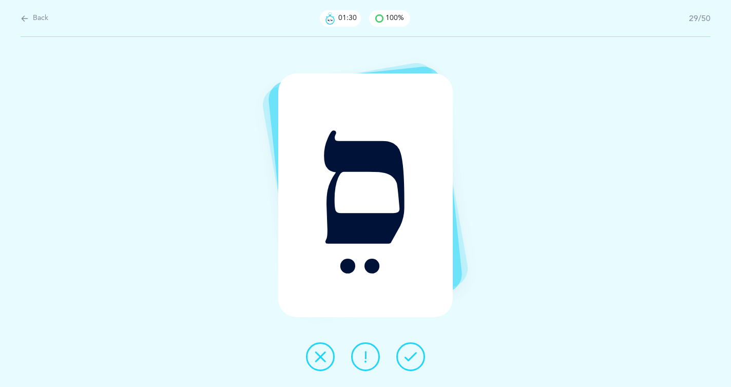
click at [408, 359] on icon at bounding box center [411, 357] width 12 height 12
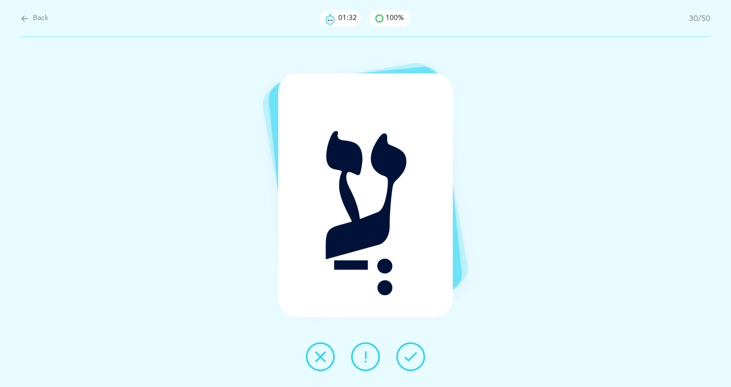
click at [408, 359] on icon at bounding box center [411, 357] width 12 height 12
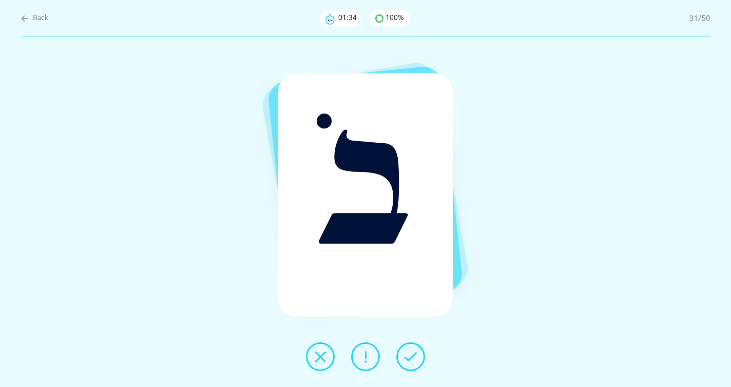
click at [408, 359] on icon at bounding box center [411, 357] width 12 height 12
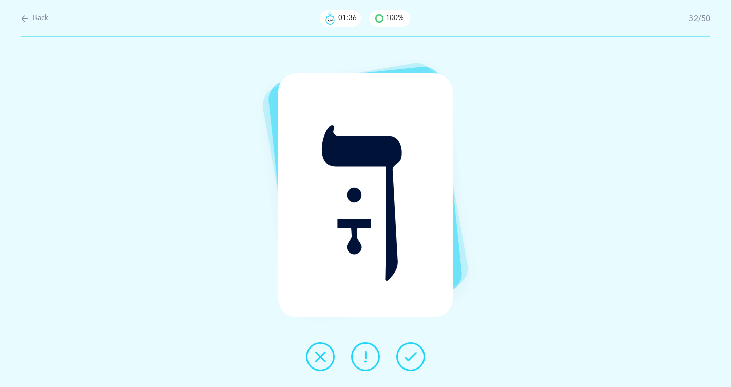
click at [408, 359] on icon at bounding box center [411, 357] width 12 height 12
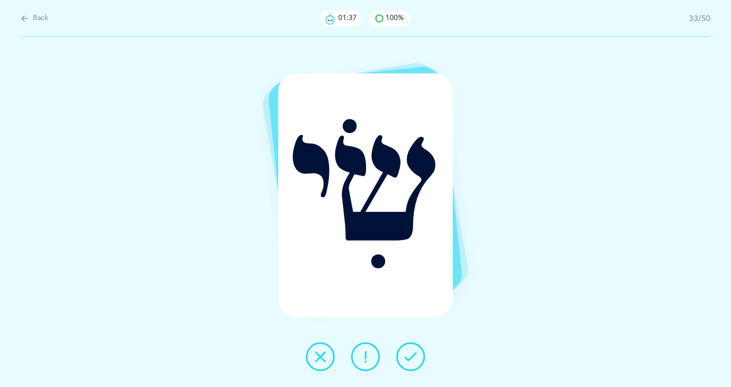
click at [408, 359] on icon at bounding box center [411, 357] width 12 height 12
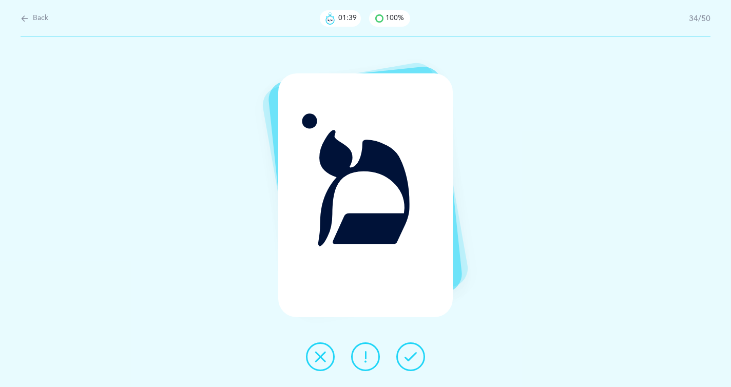
click at [408, 359] on icon at bounding box center [411, 357] width 12 height 12
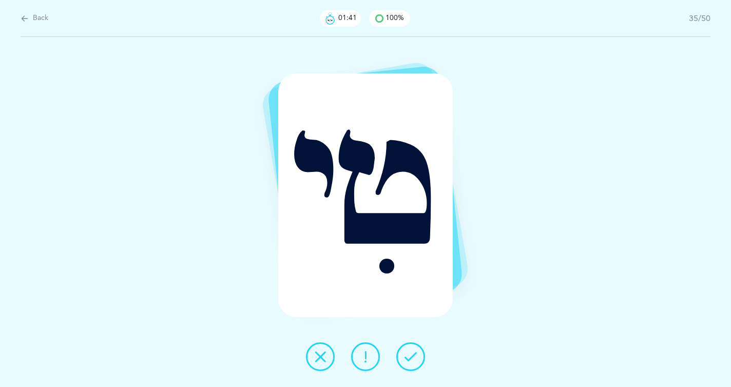
click at [408, 359] on icon at bounding box center [411, 357] width 12 height 12
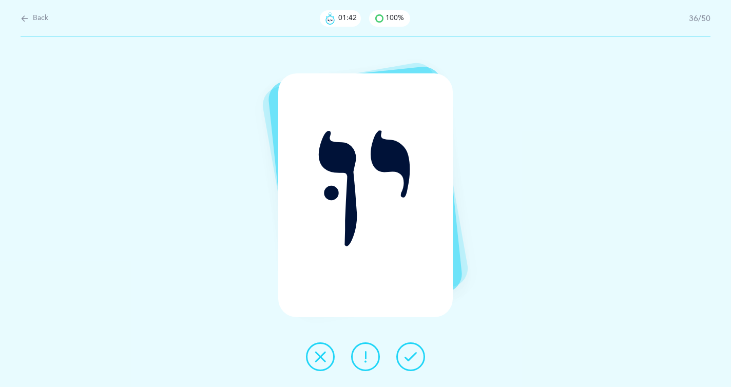
click at [408, 359] on icon at bounding box center [411, 357] width 12 height 12
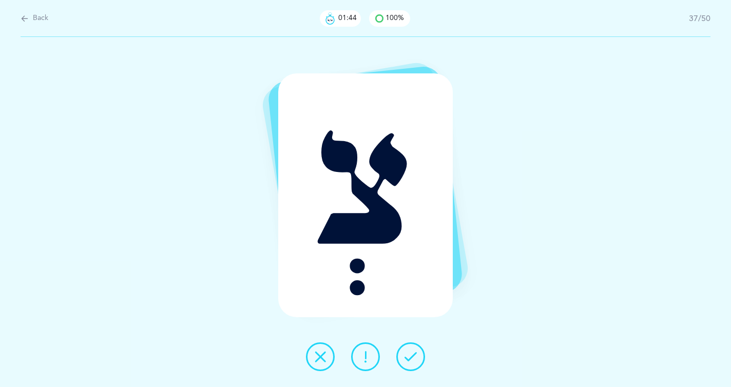
click at [408, 359] on icon at bounding box center [411, 357] width 12 height 12
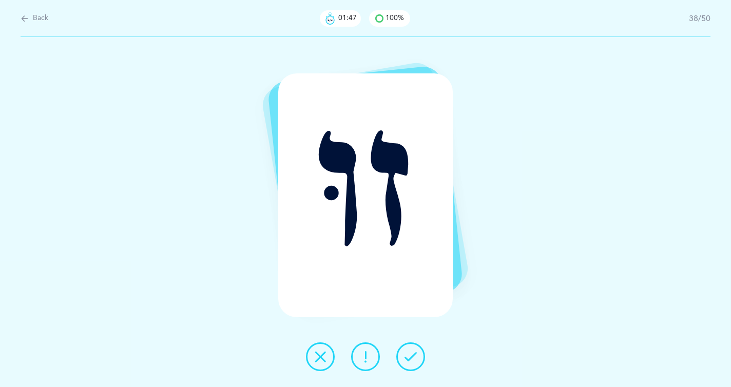
click at [408, 359] on icon at bounding box center [411, 357] width 12 height 12
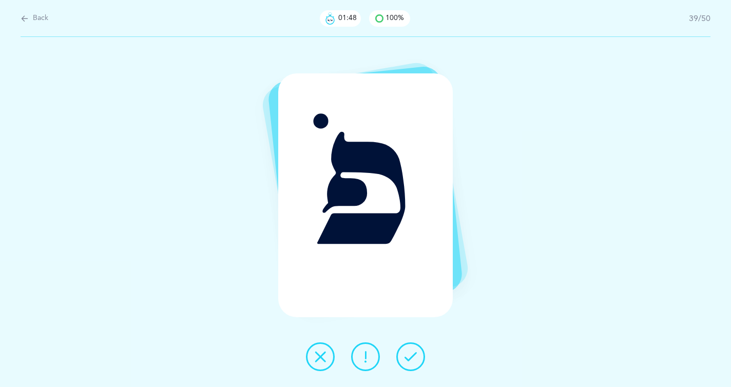
click at [408, 359] on icon at bounding box center [411, 357] width 12 height 12
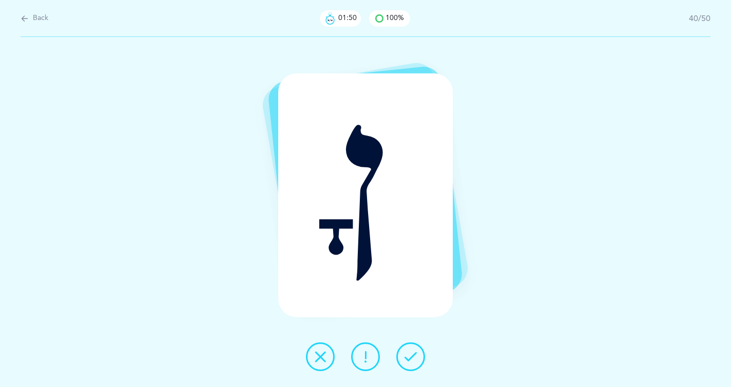
click at [408, 359] on icon at bounding box center [411, 357] width 12 height 12
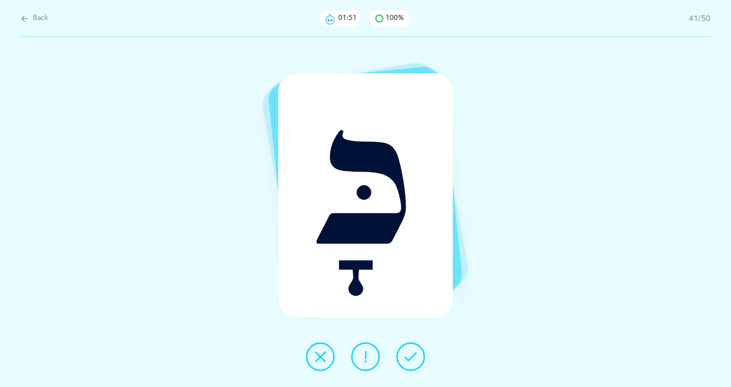
click at [408, 359] on icon at bounding box center [411, 357] width 12 height 12
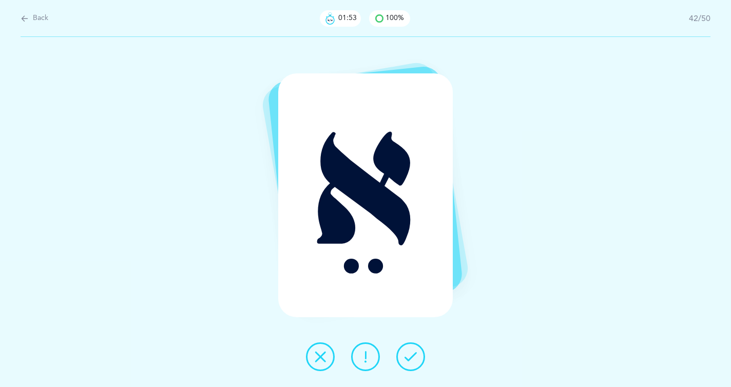
click at [408, 359] on icon at bounding box center [411, 357] width 12 height 12
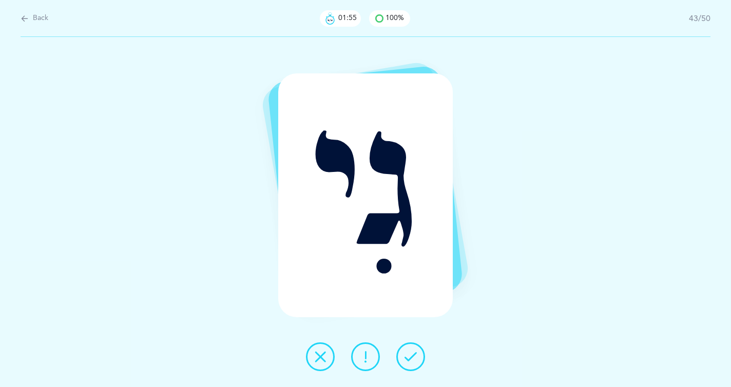
click at [408, 359] on icon at bounding box center [411, 357] width 12 height 12
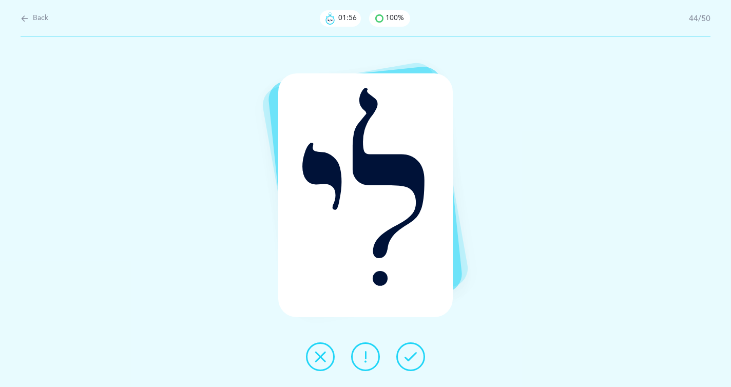
click at [408, 359] on icon at bounding box center [411, 357] width 12 height 12
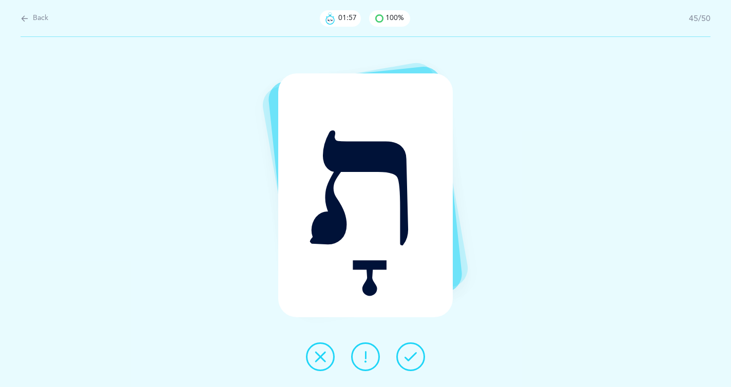
click at [408, 359] on icon at bounding box center [411, 357] width 12 height 12
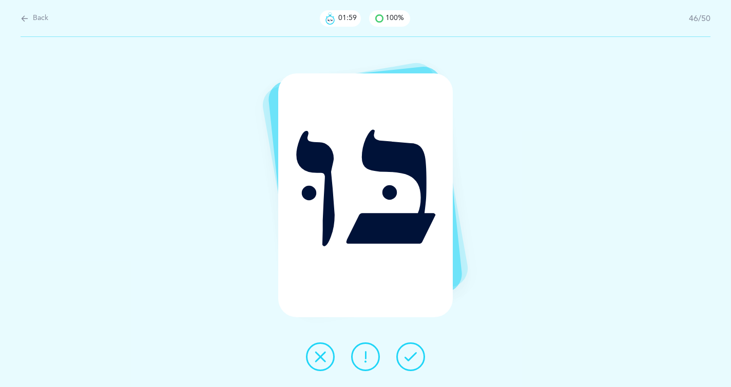
click at [408, 359] on icon at bounding box center [411, 357] width 12 height 12
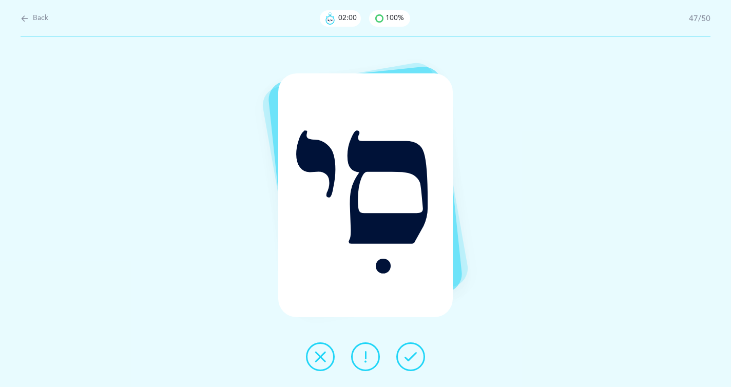
click at [408, 359] on icon at bounding box center [411, 357] width 12 height 12
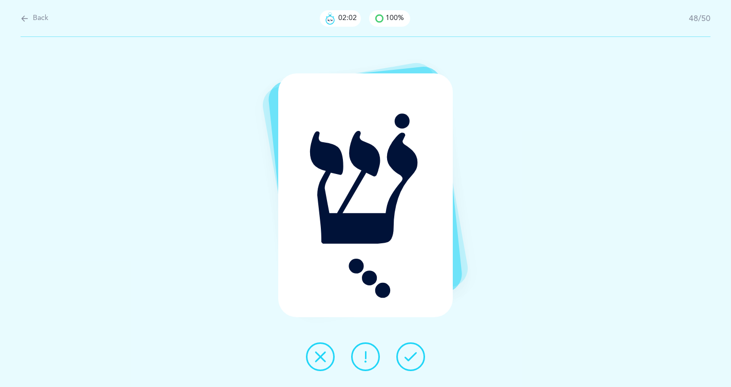
click at [408, 359] on icon at bounding box center [411, 357] width 12 height 12
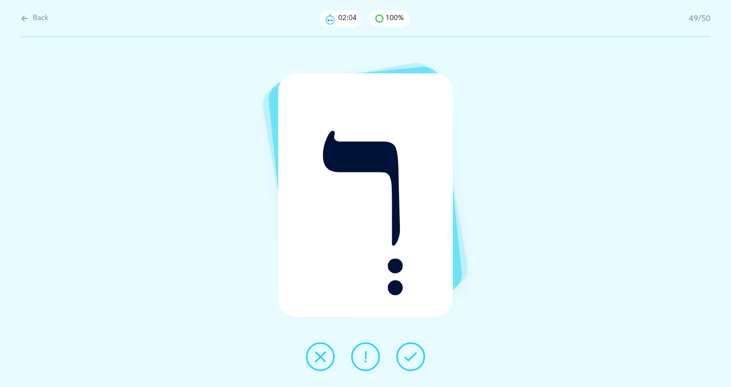
click at [408, 359] on icon at bounding box center [411, 357] width 12 height 12
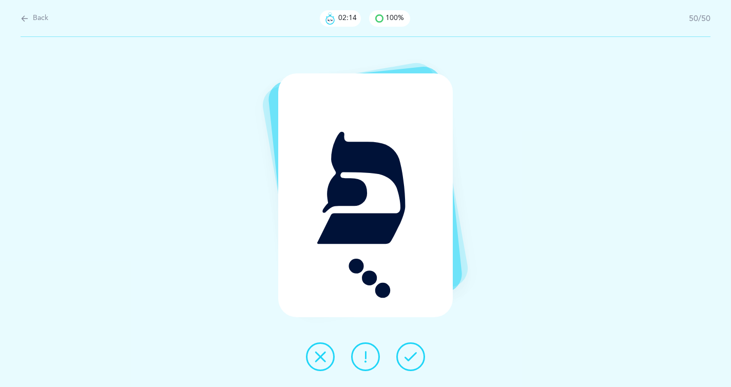
click at [408, 359] on icon at bounding box center [411, 357] width 12 height 12
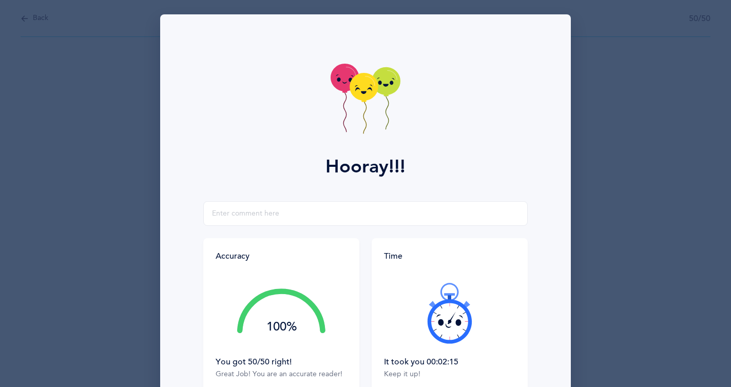
click at [409, 359] on div "It took you 00:02:15" at bounding box center [449, 361] width 131 height 11
